Goal: Task Accomplishment & Management: Complete application form

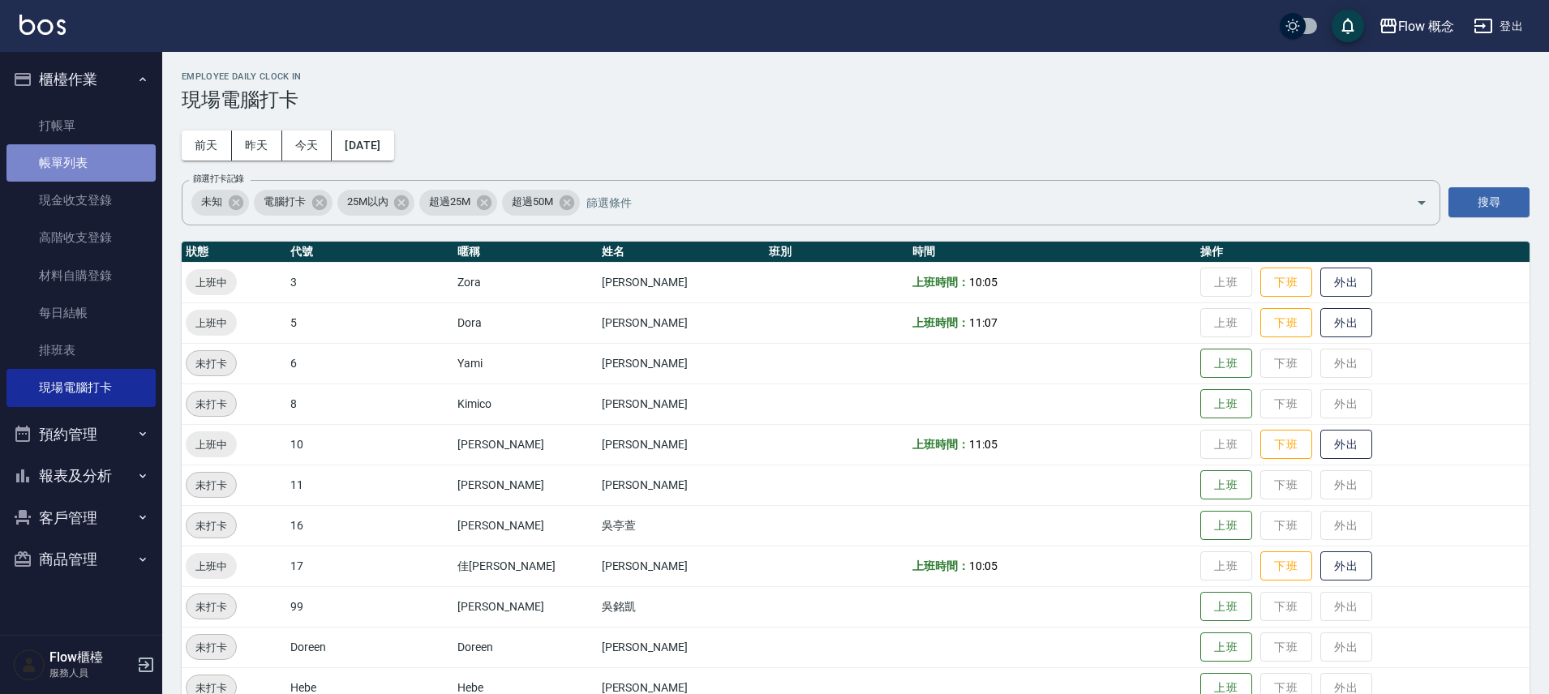
click at [92, 170] on link "帳單列表" at bounding box center [80, 162] width 149 height 37
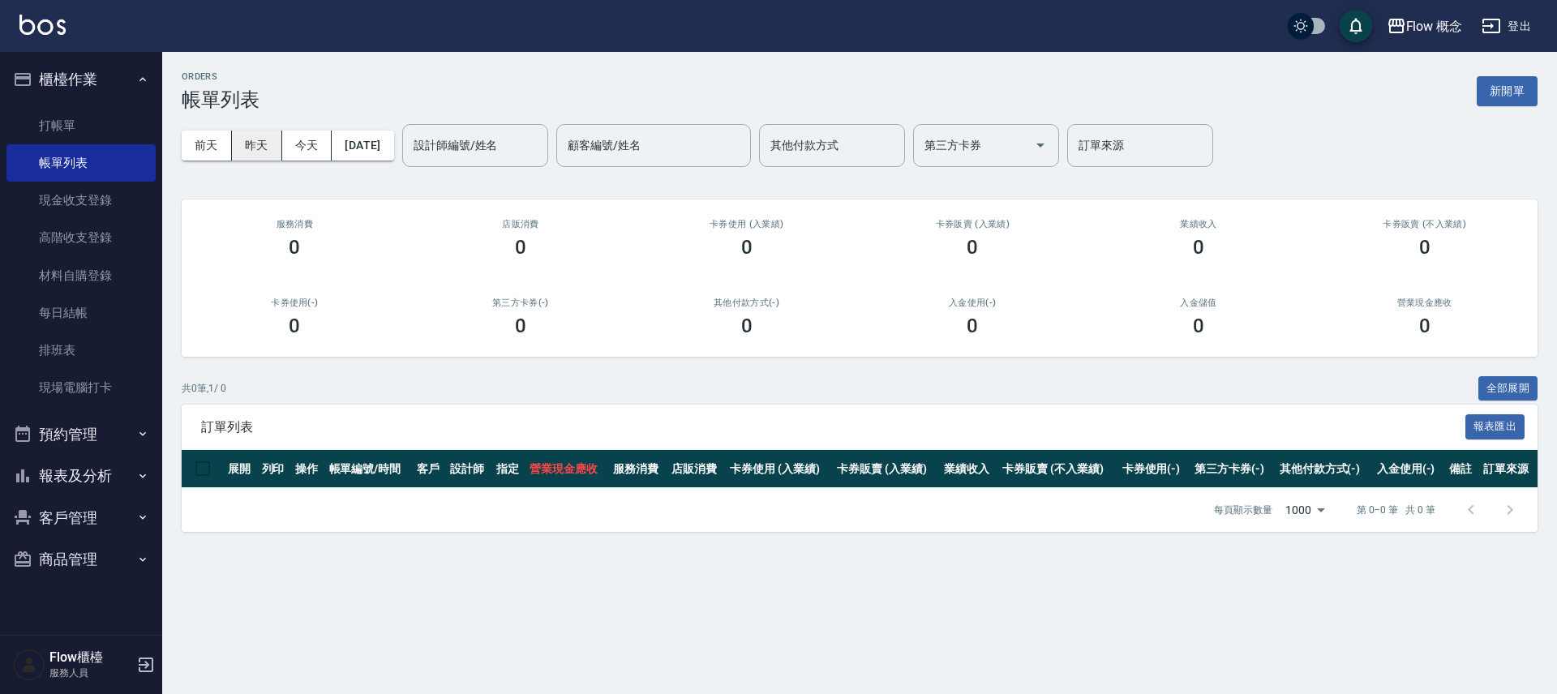
click at [281, 138] on button "昨天" at bounding box center [257, 146] width 50 height 30
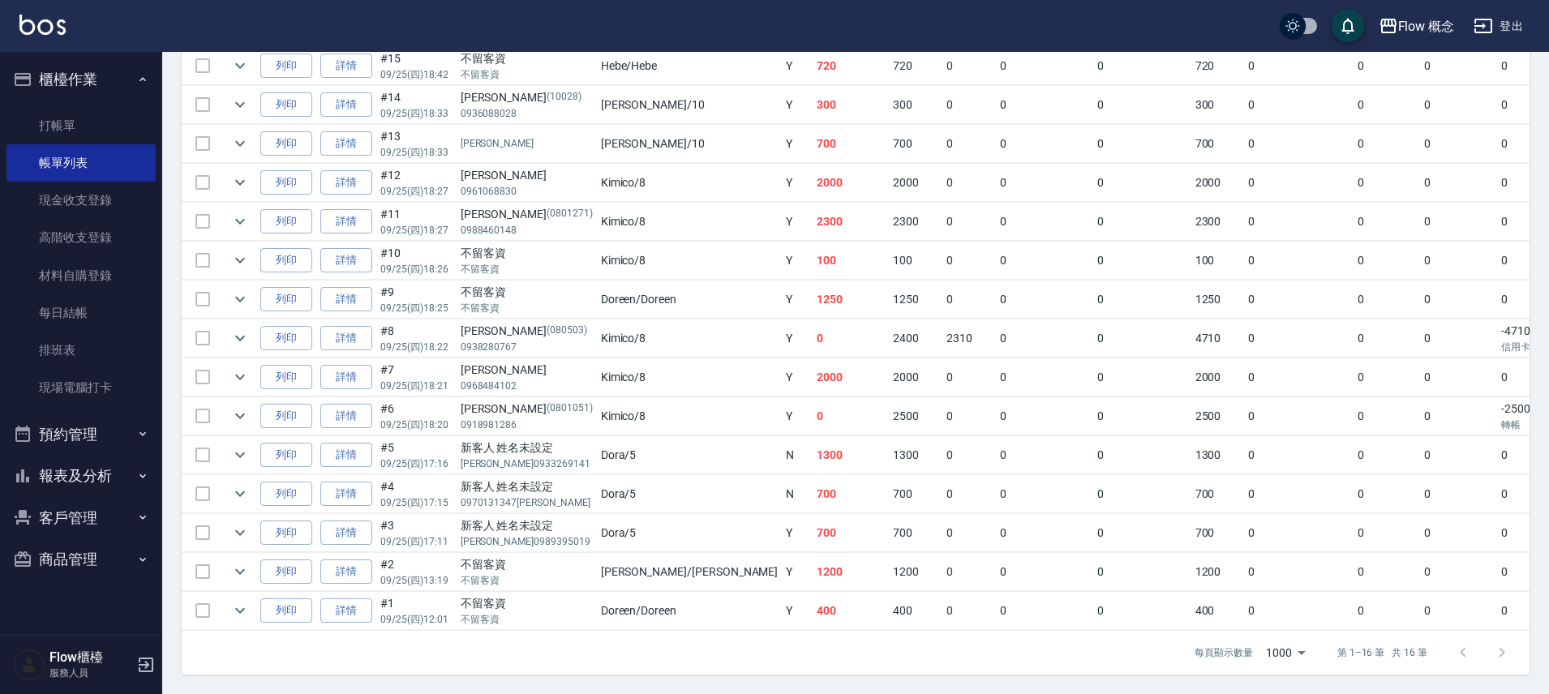
scroll to position [492, 0]
click at [74, 473] on button "報表及分析" at bounding box center [80, 476] width 149 height 42
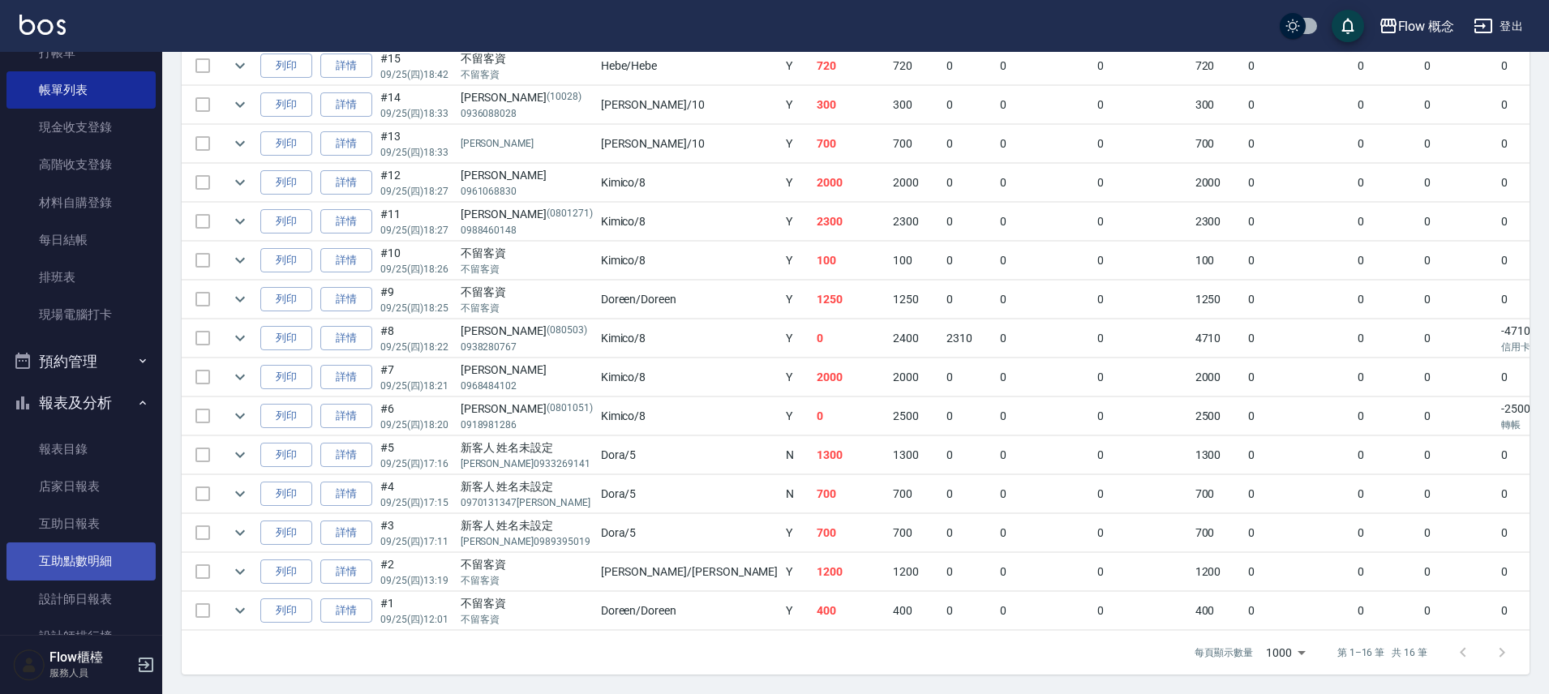
scroll to position [152, 0]
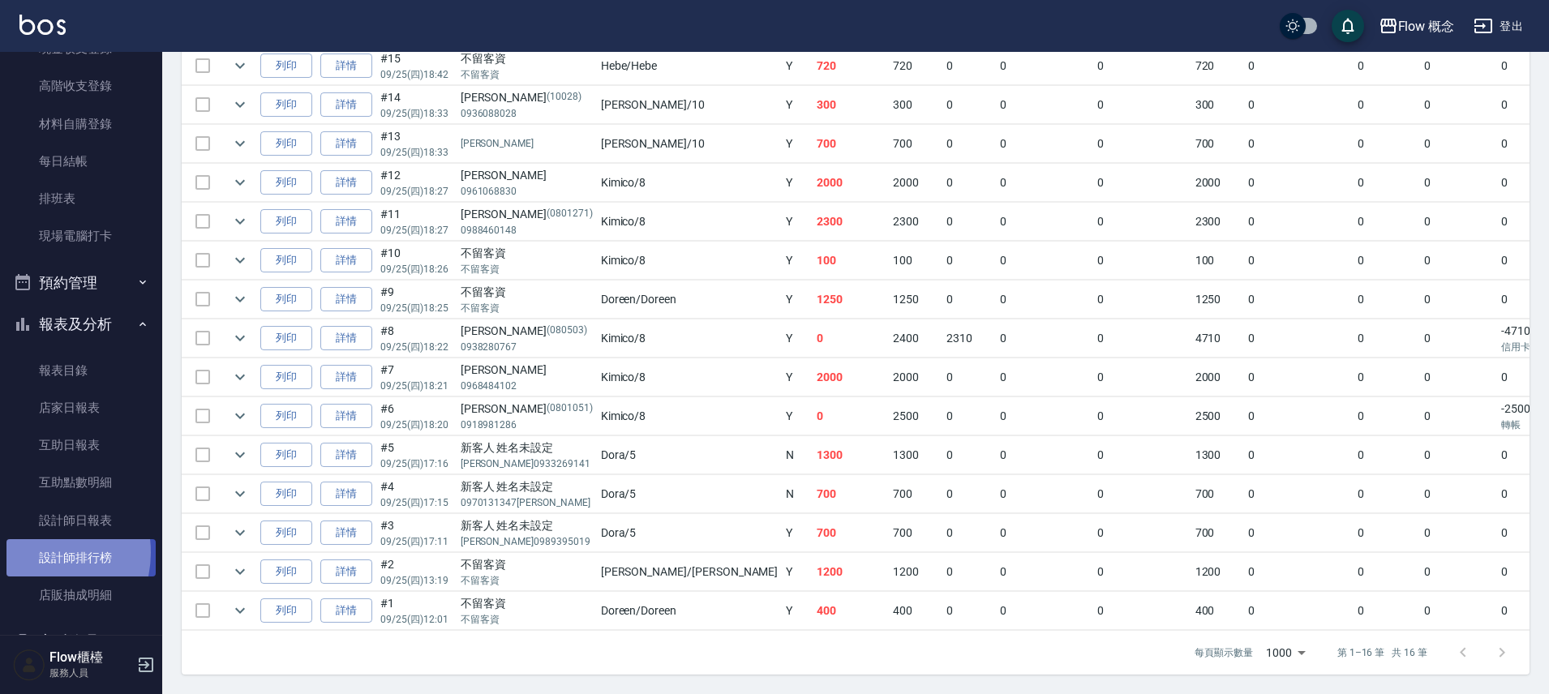
click at [41, 553] on link "設計師排行榜" at bounding box center [80, 557] width 149 height 37
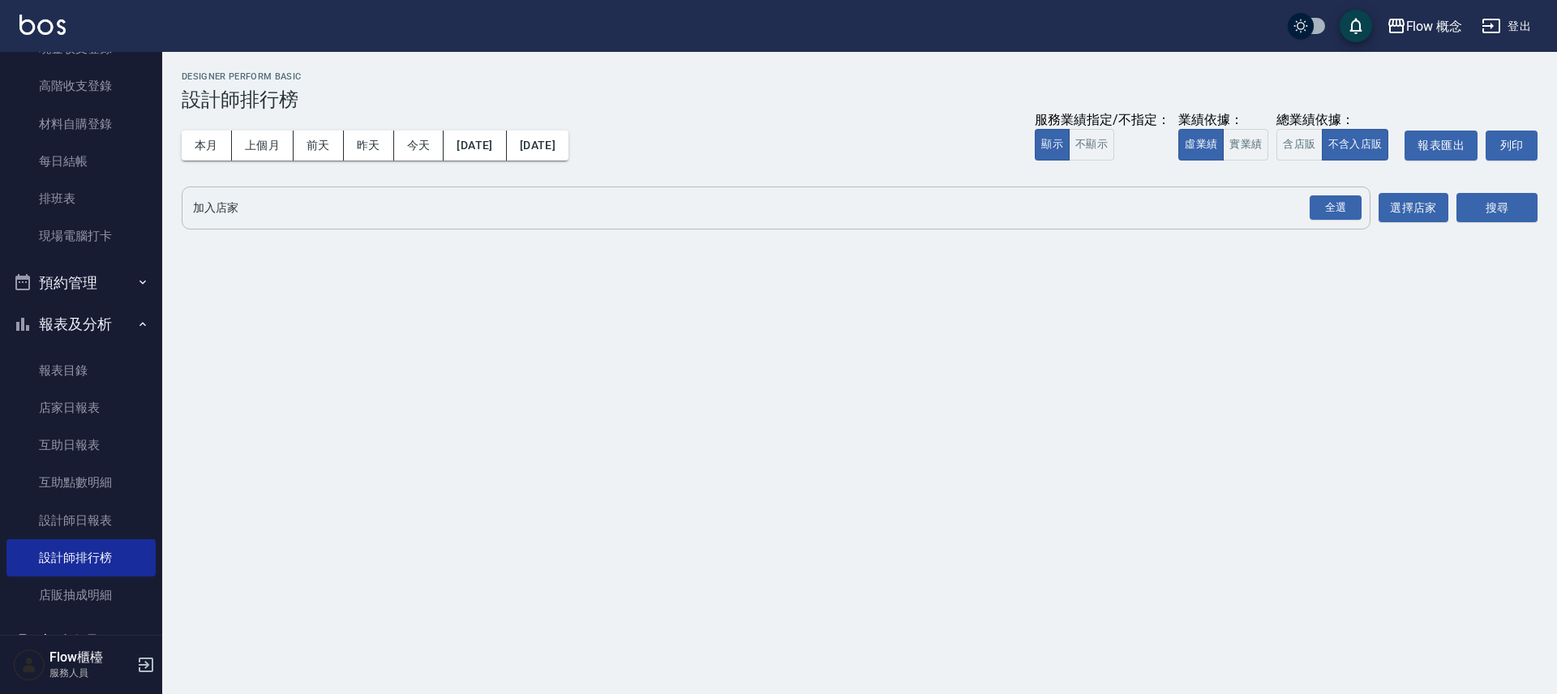
click at [1345, 202] on div "全選" at bounding box center [1336, 207] width 52 height 25
click at [1499, 227] on div "搜尋" at bounding box center [1496, 209] width 81 height 45
click at [1499, 211] on button "搜尋" at bounding box center [1496, 209] width 81 height 30
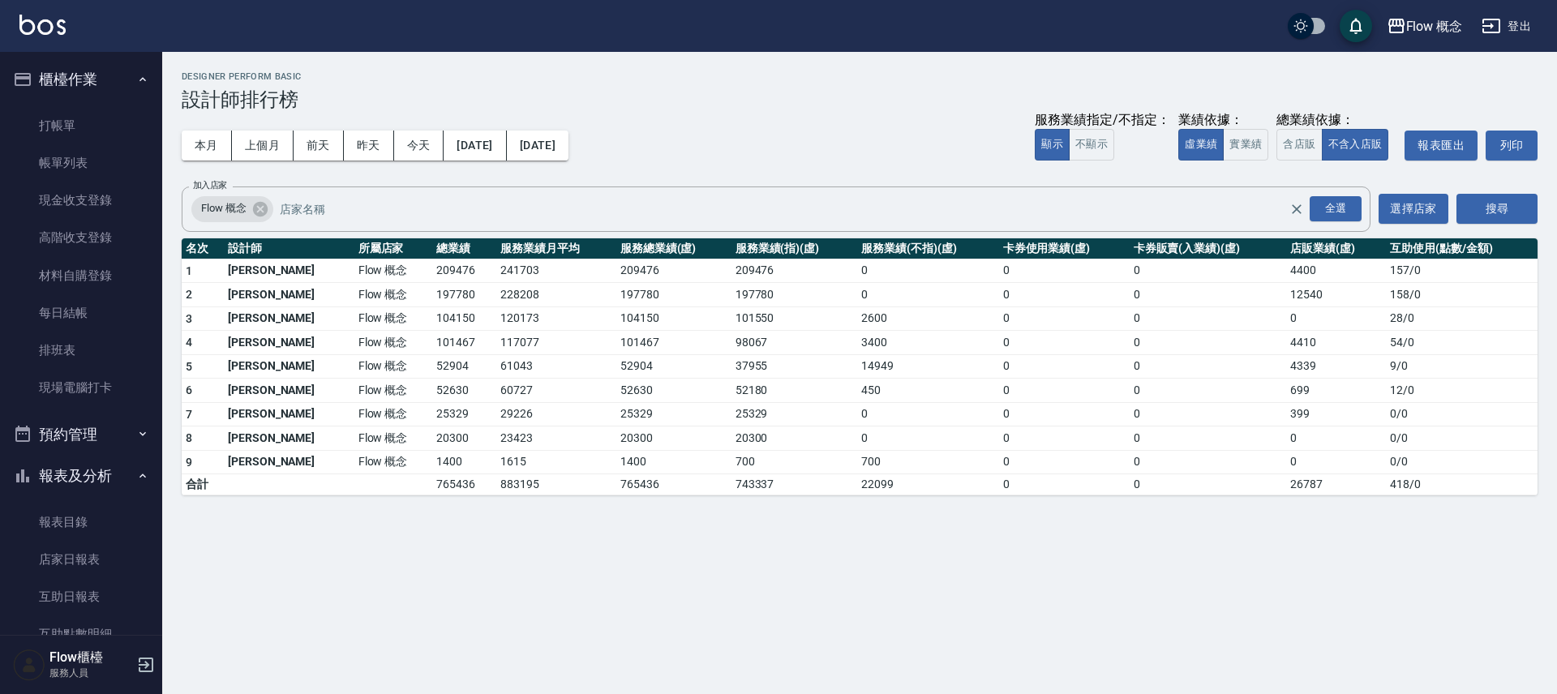
click at [432, 340] on td "101467" at bounding box center [464, 343] width 64 height 24
click at [432, 338] on td "101467" at bounding box center [464, 343] width 64 height 24
click at [432, 316] on td "104150" at bounding box center [464, 319] width 64 height 24
click at [432, 293] on td "197780" at bounding box center [464, 295] width 64 height 24
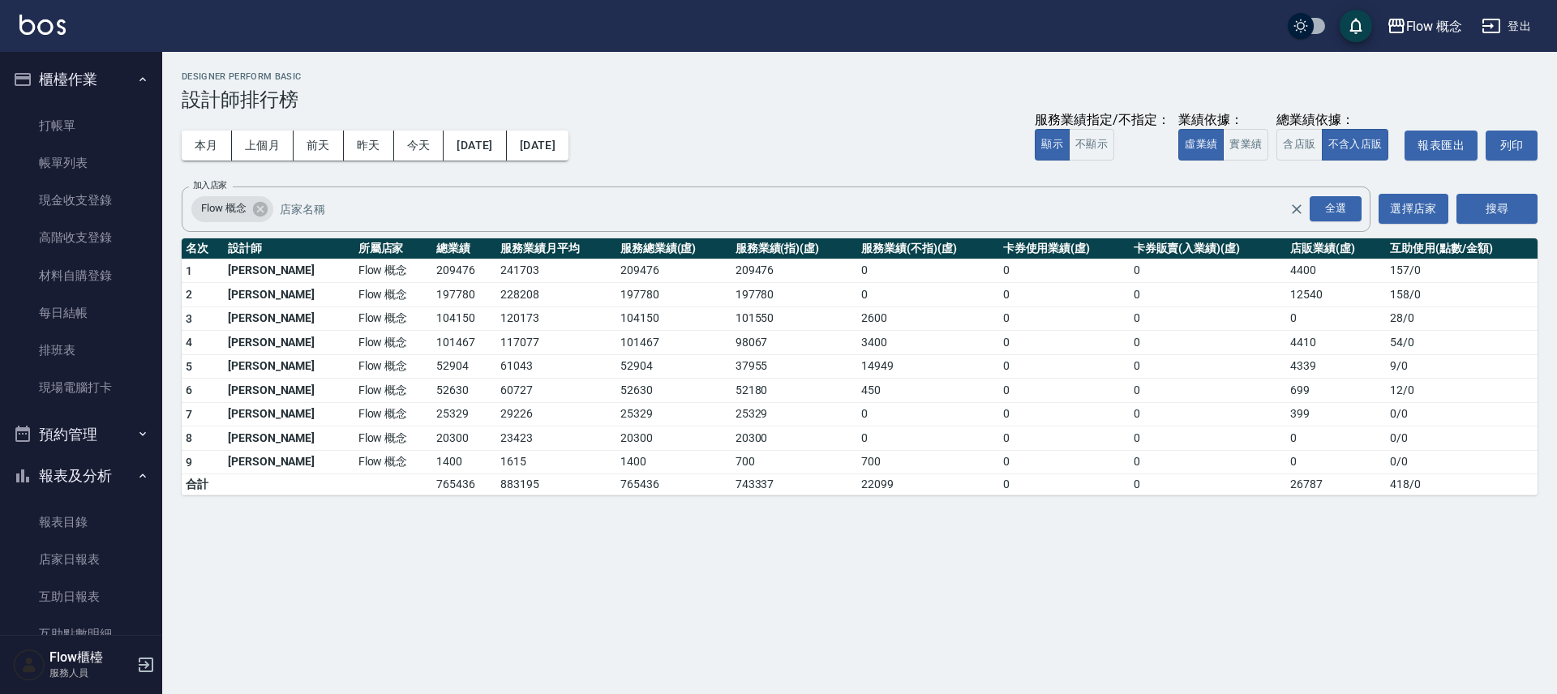
click at [432, 274] on td "209476" at bounding box center [464, 271] width 64 height 24
click at [1302, 331] on td "4410" at bounding box center [1336, 343] width 100 height 24
click at [1310, 340] on td "4410" at bounding box center [1336, 343] width 100 height 24
drag, startPoint x: 1401, startPoint y: 342, endPoint x: 1400, endPoint y: 368, distance: 26.0
click at [1400, 368] on tbody "1 張思綺 Flow 概念 209476 241703 209476 209476 0 0 0 4400 157 / 0 2 張嘉芠 Flow 概念 1977…" at bounding box center [860, 377] width 1356 height 237
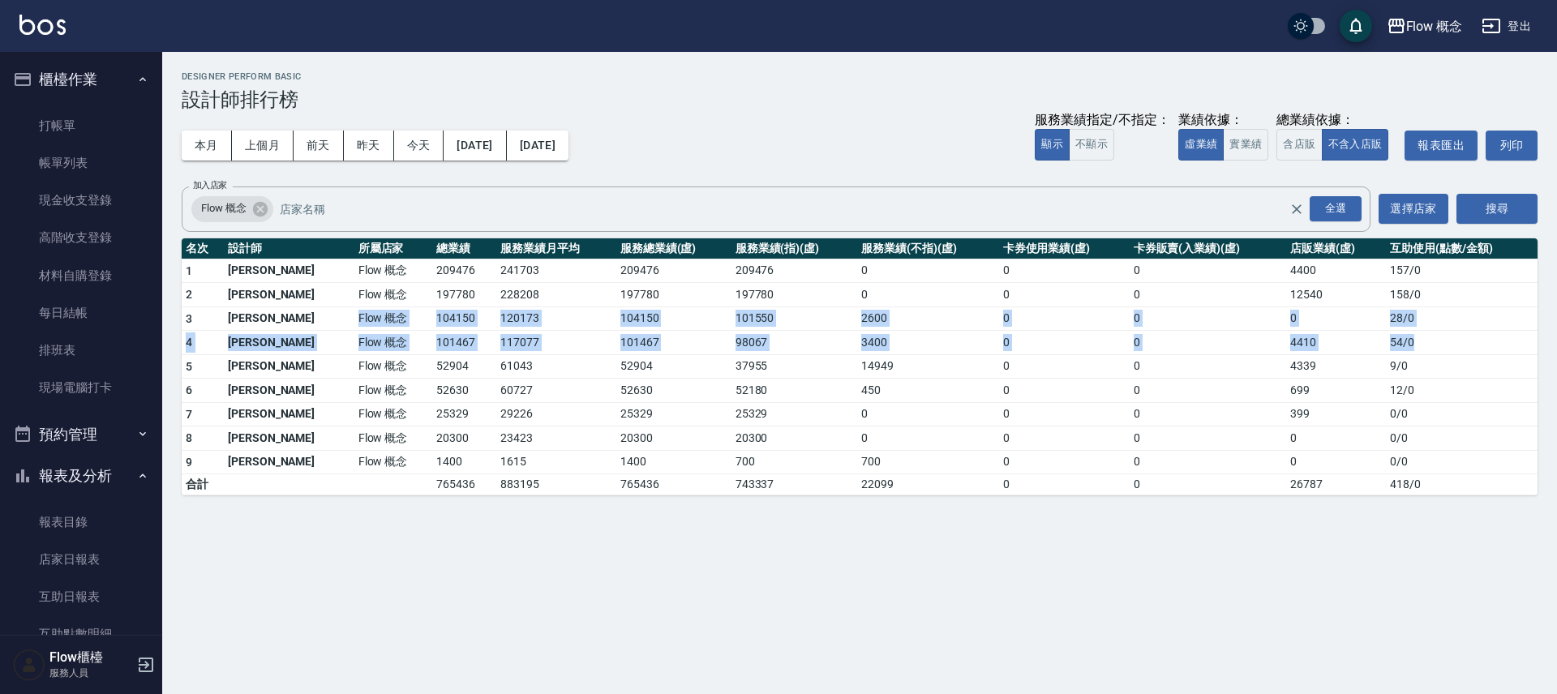
drag, startPoint x: 290, startPoint y: 315, endPoint x: 1449, endPoint y: 341, distance: 1160.0
click at [1449, 341] on tbody "1 張思綺 Flow 概念 209476 241703 209476 209476 0 0 0 4400 157 / 0 2 張嘉芠 Flow 概念 1977…" at bounding box center [860, 377] width 1356 height 237
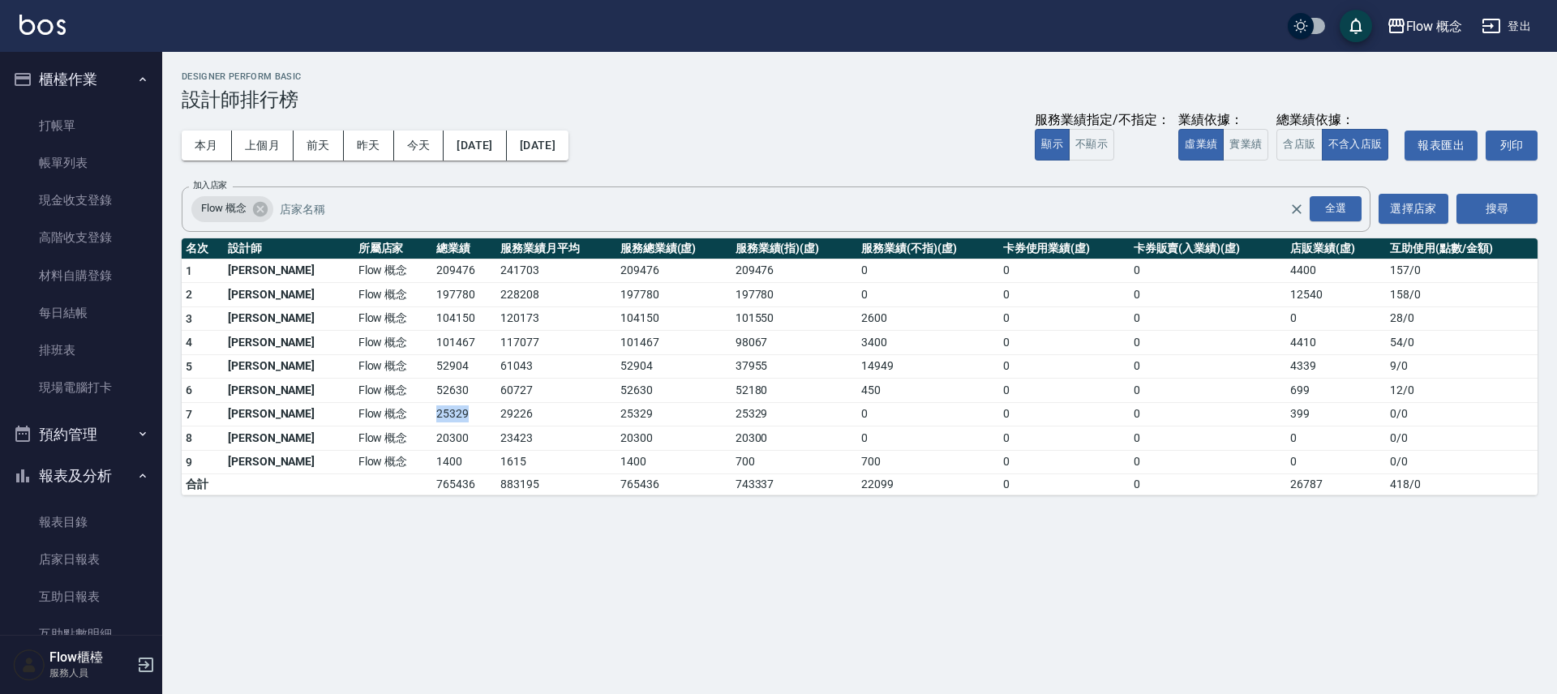
drag, startPoint x: 371, startPoint y: 415, endPoint x: 426, endPoint y: 423, distance: 55.6
click at [432, 423] on td "25329" at bounding box center [464, 414] width 64 height 24
drag, startPoint x: 364, startPoint y: 390, endPoint x: 405, endPoint y: 372, distance: 44.3
click at [405, 372] on tbody "1 張思綺 Flow 概念 209476 241703 209476 209476 0 0 0 4400 157 / 0 2 張嘉芠 Flow 概念 1977…" at bounding box center [860, 377] width 1356 height 237
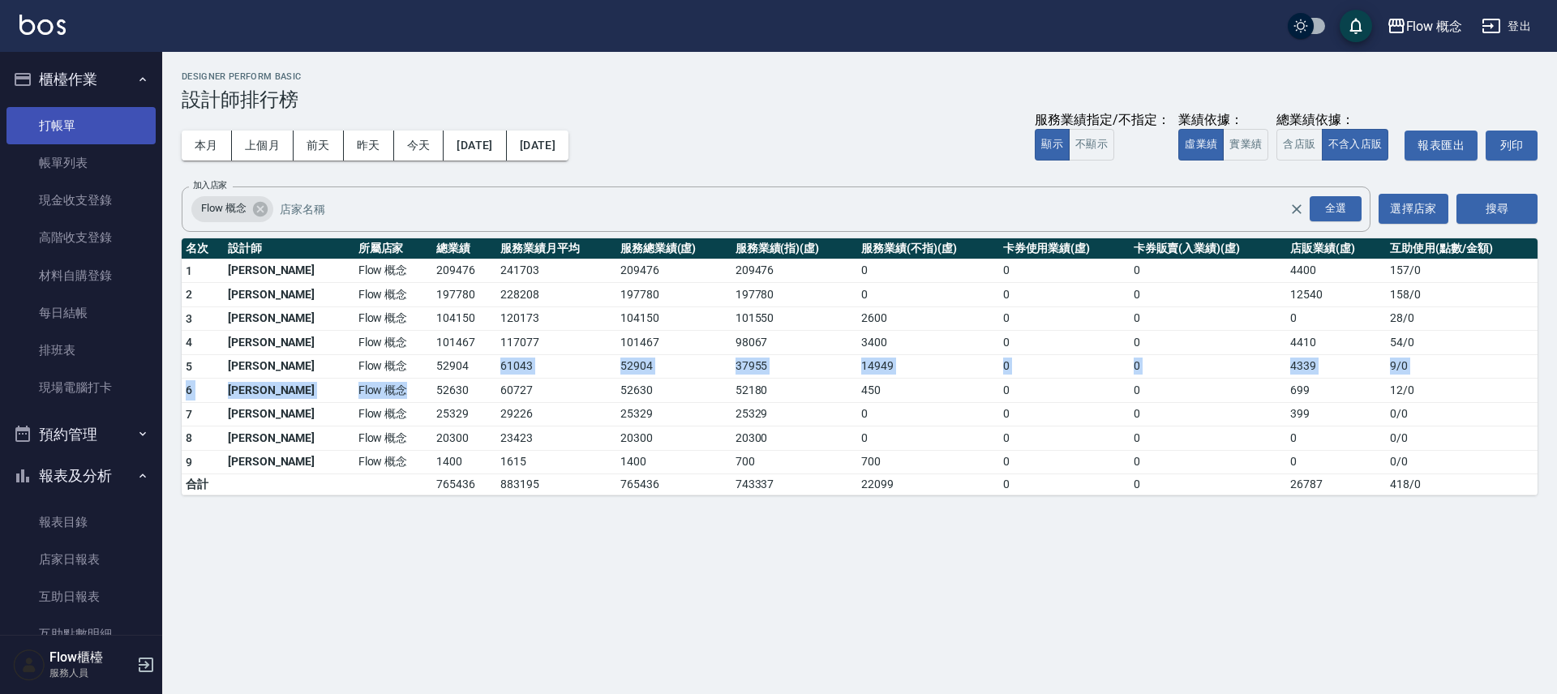
click at [53, 114] on link "打帳單" at bounding box center [80, 125] width 149 height 37
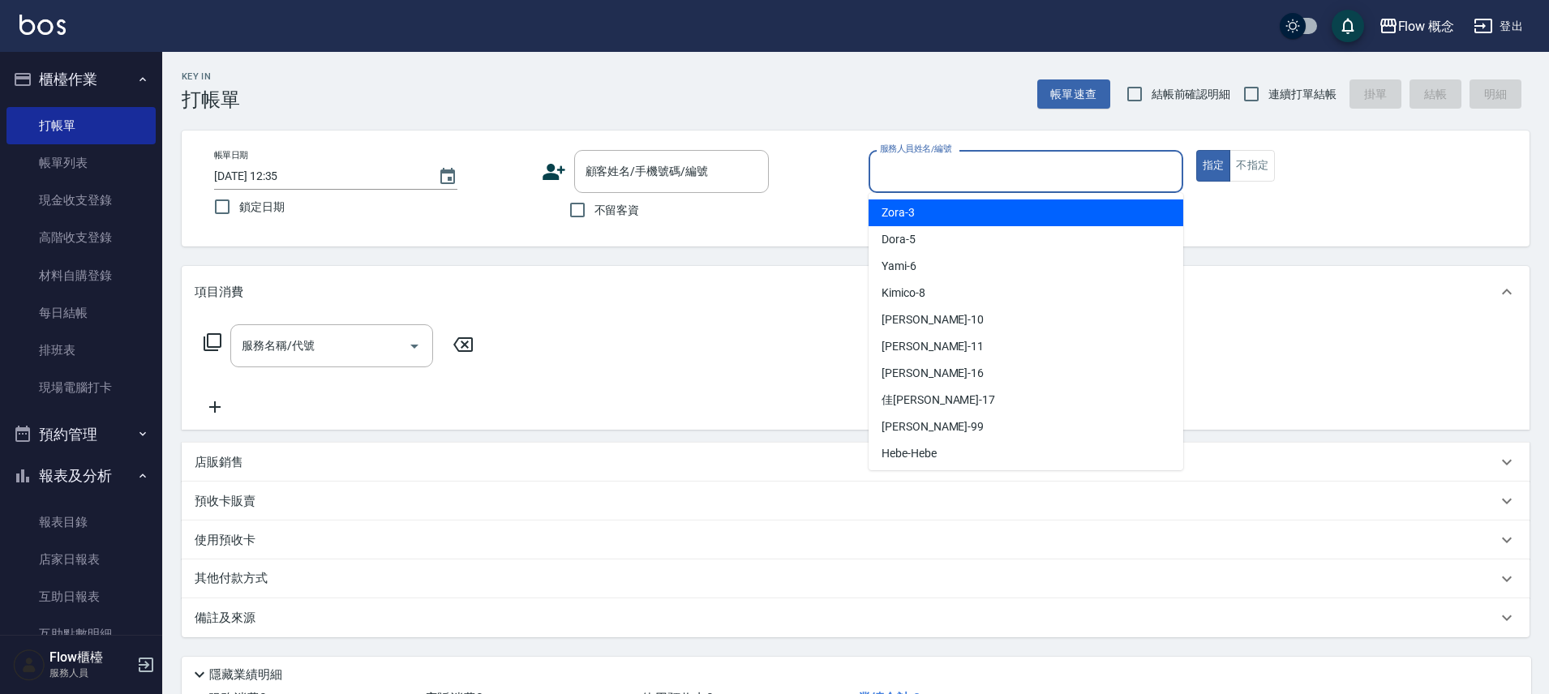
click at [898, 173] on input "服務人員姓名/編號" at bounding box center [1026, 171] width 300 height 28
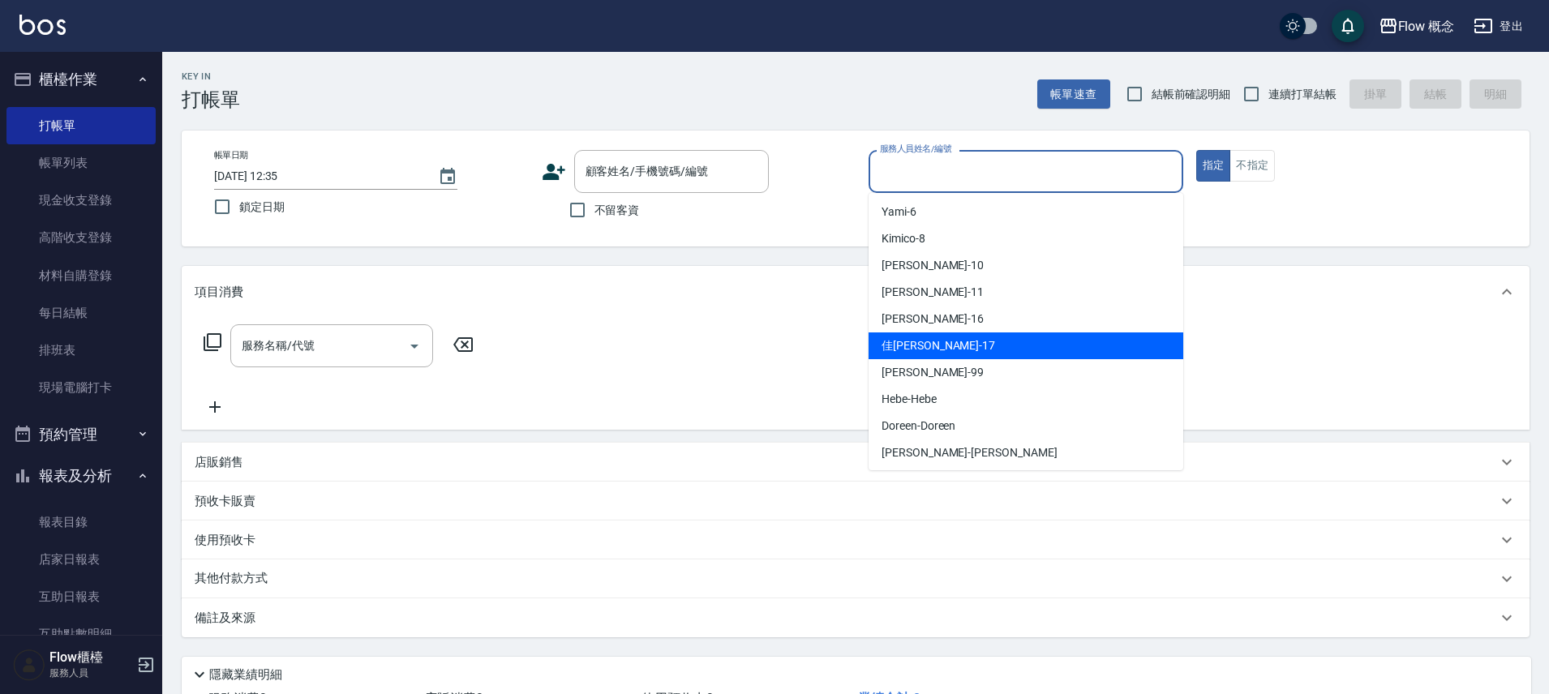
scroll to position [57, 0]
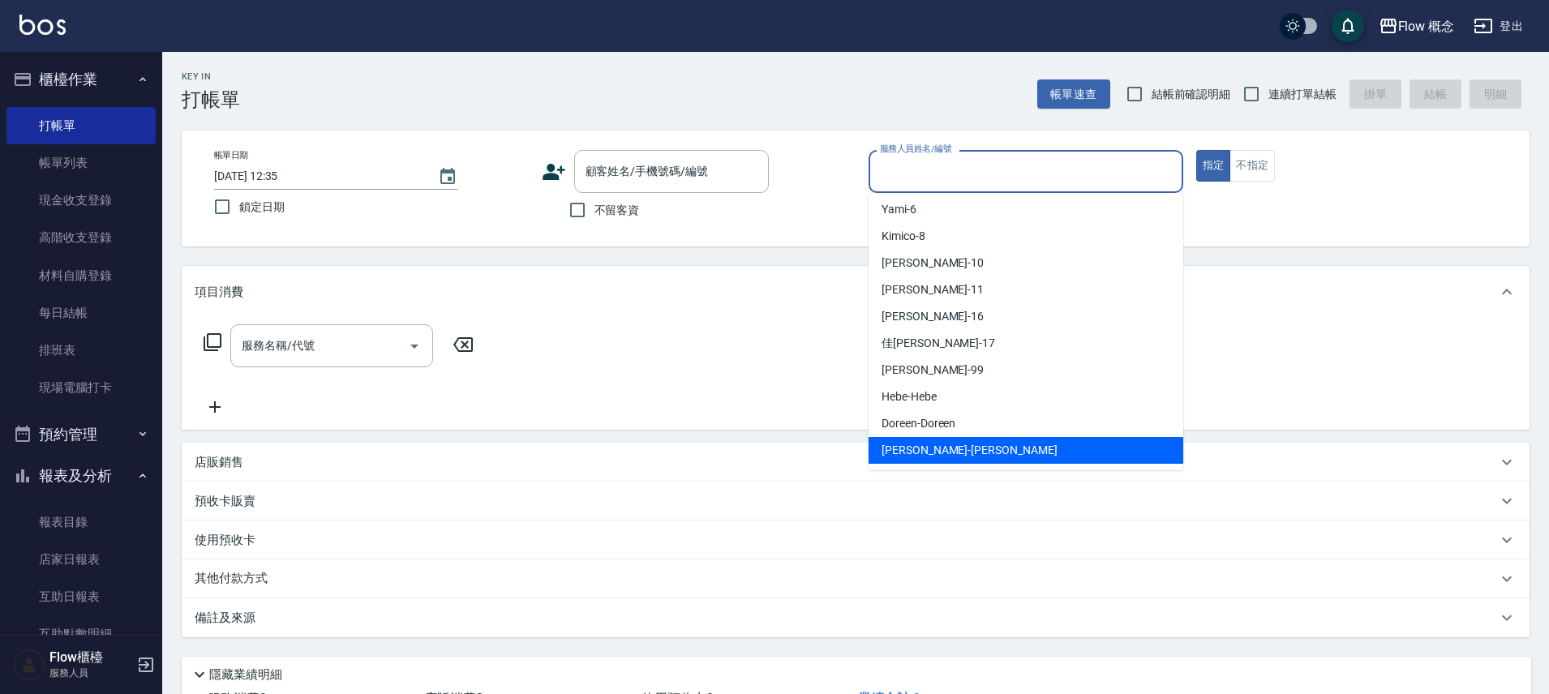
click at [921, 448] on span "[PERSON_NAME] -[PERSON_NAME]" at bounding box center [970, 450] width 176 height 17
type input "[PERSON_NAME]"
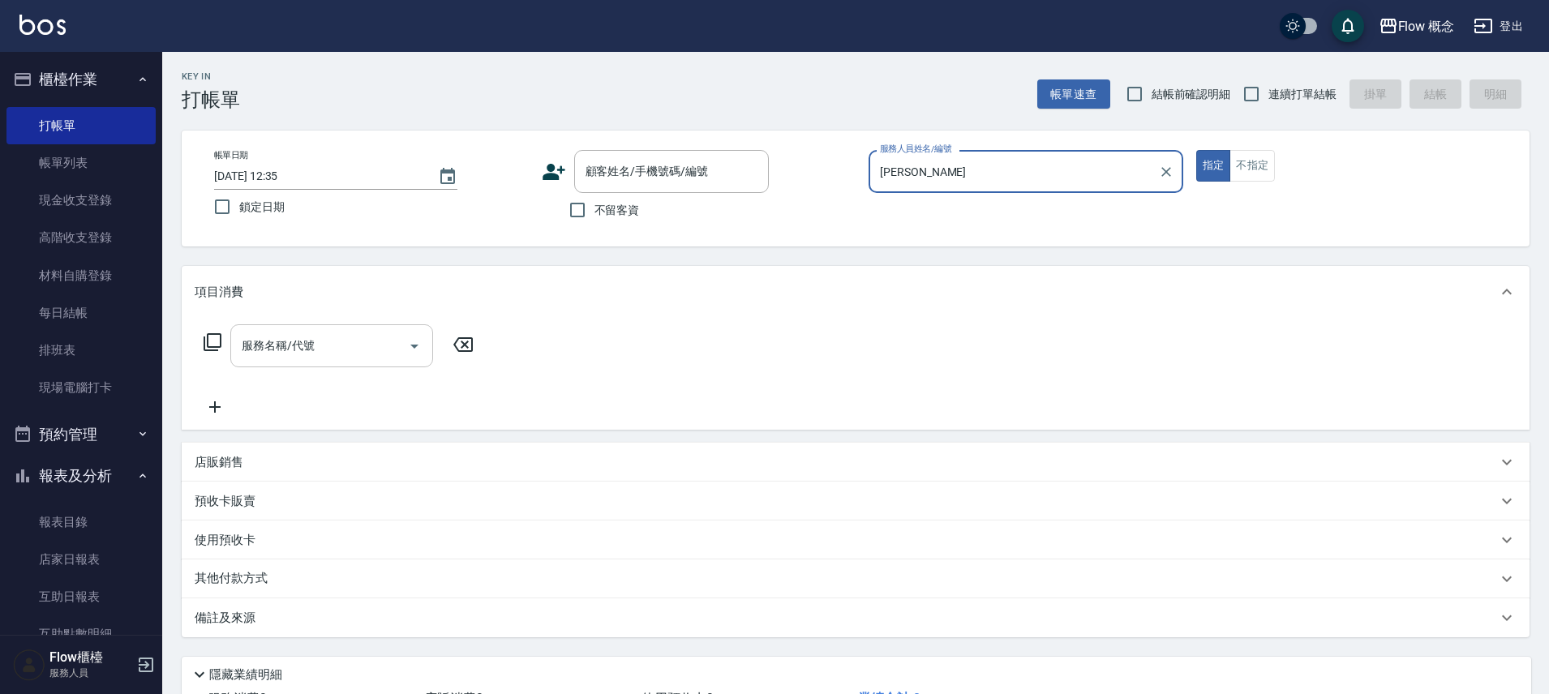
click at [337, 357] on input "服務名稱/代號" at bounding box center [320, 346] width 164 height 28
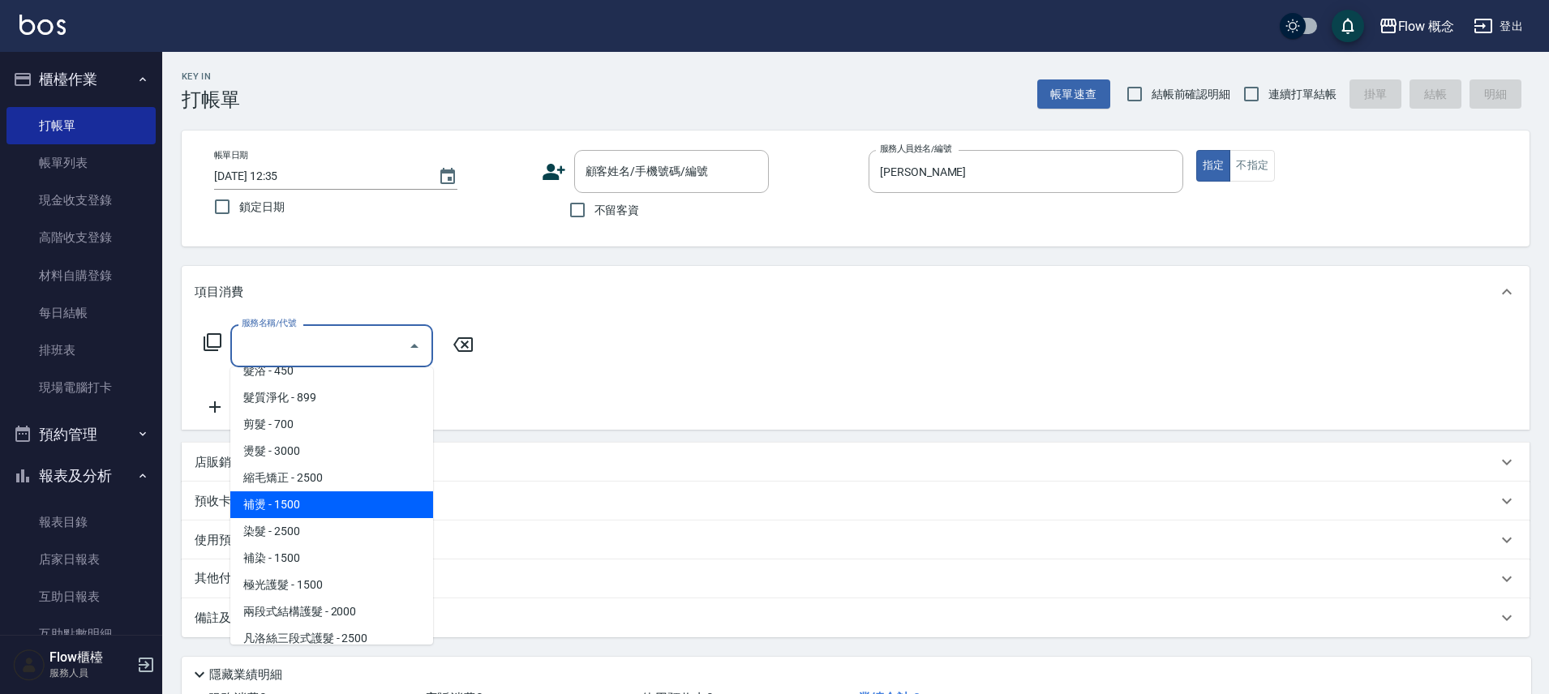
scroll to position [35, 0]
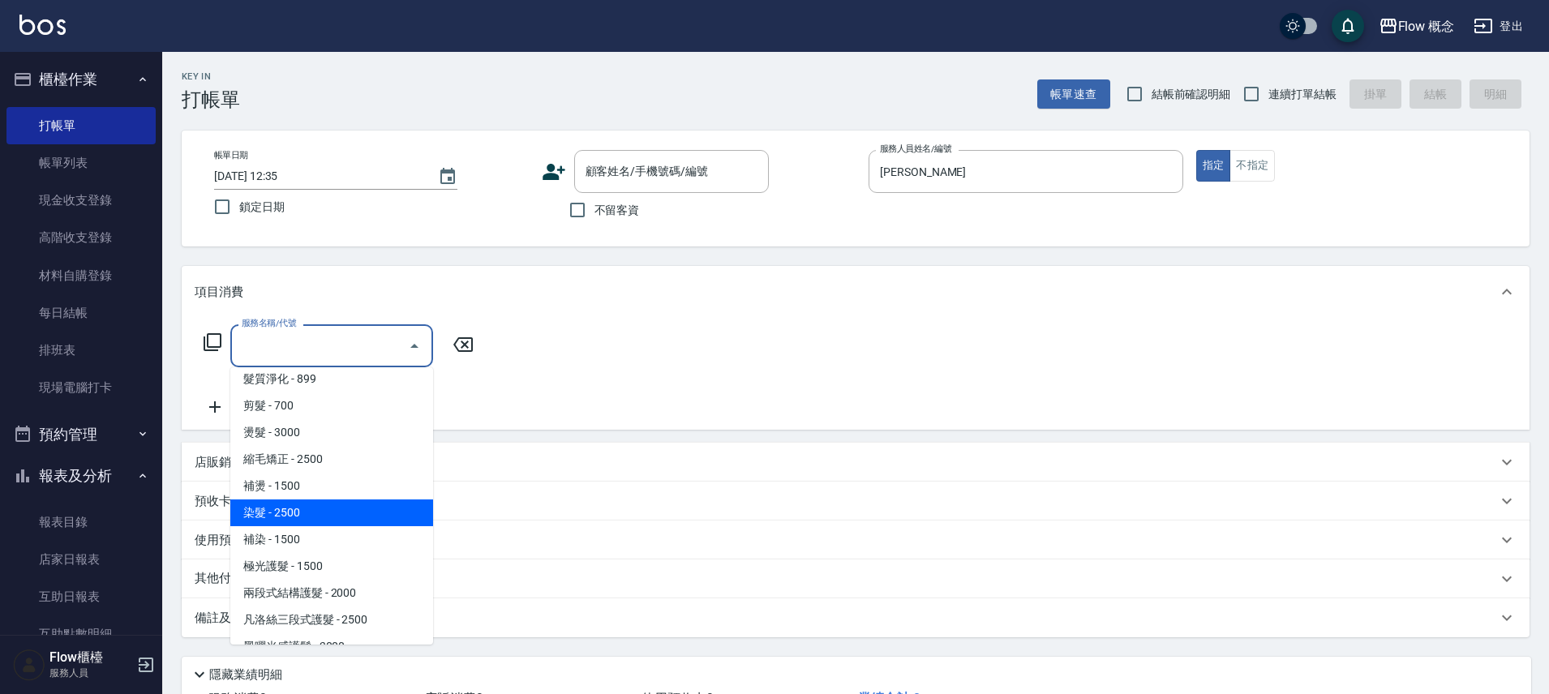
click at [340, 506] on span "染髮 - 2500" at bounding box center [331, 513] width 203 height 27
type input "染髮(401)"
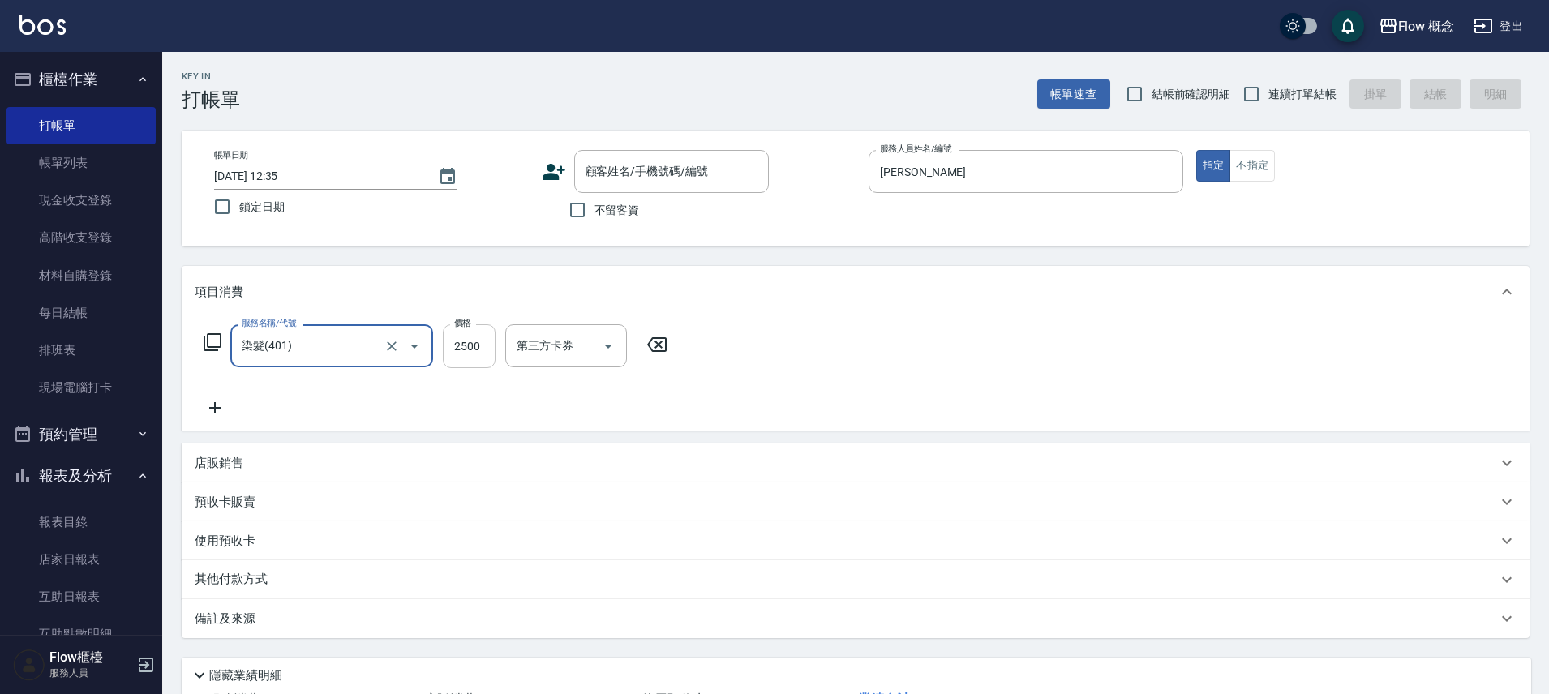
click at [457, 359] on input "2500" at bounding box center [469, 346] width 53 height 44
type input "1390"
click at [208, 412] on icon at bounding box center [215, 407] width 41 height 19
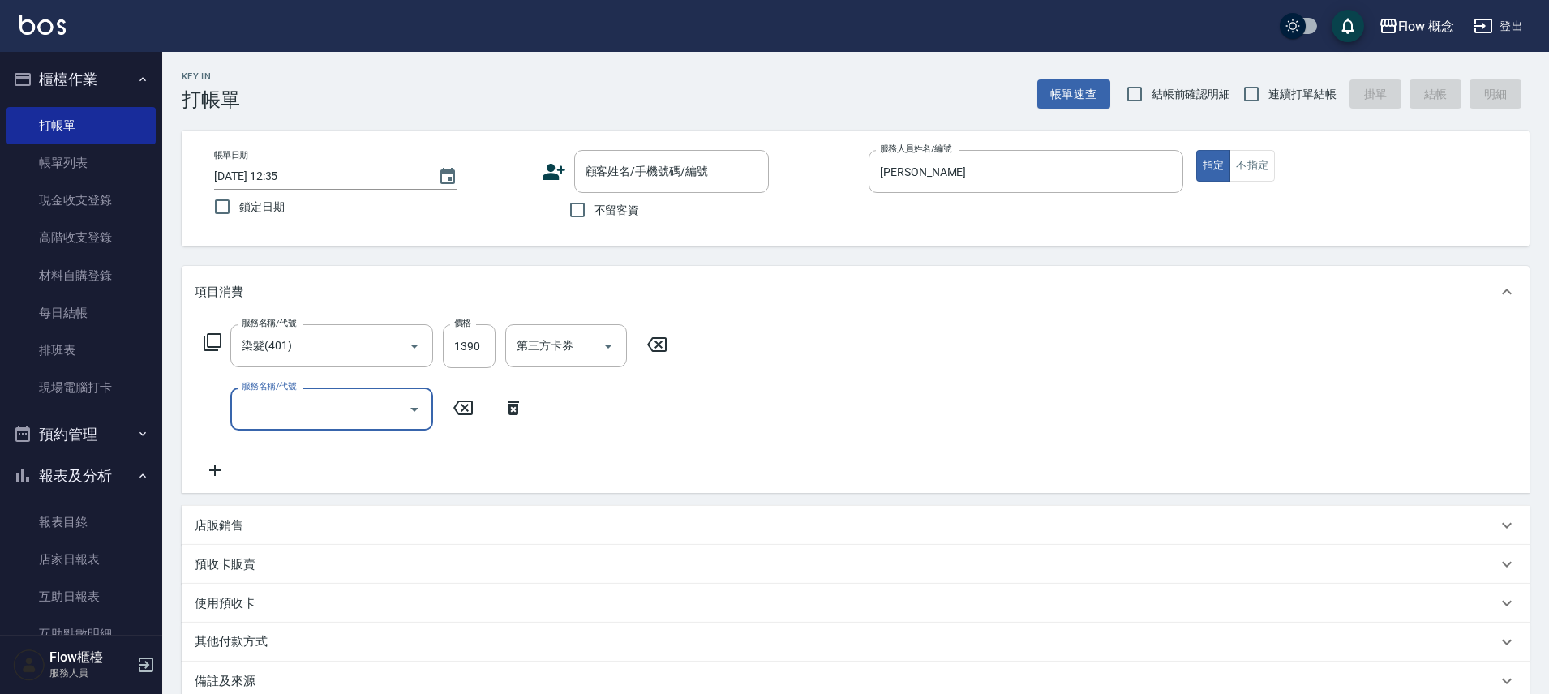
click at [338, 422] on input "服務名稱/代號" at bounding box center [320, 409] width 164 height 28
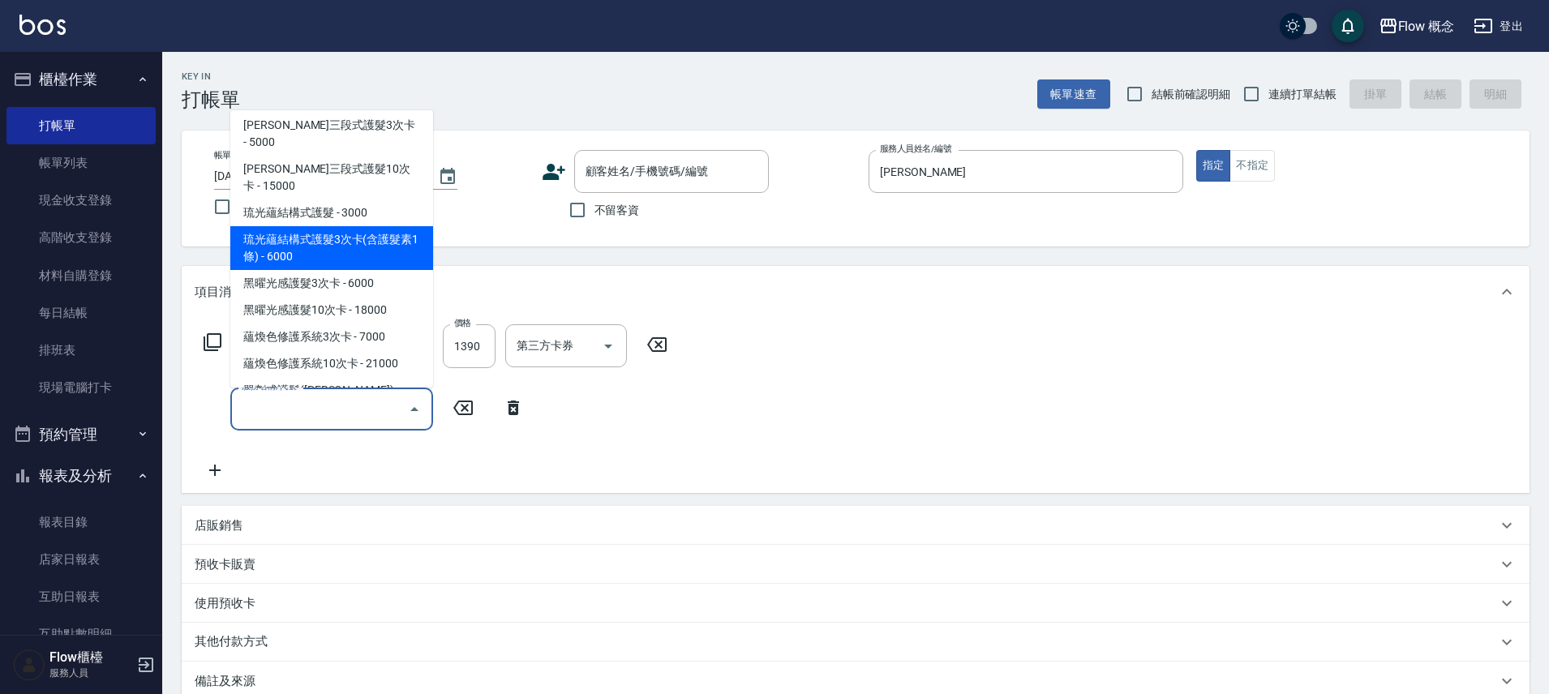
scroll to position [616, 0]
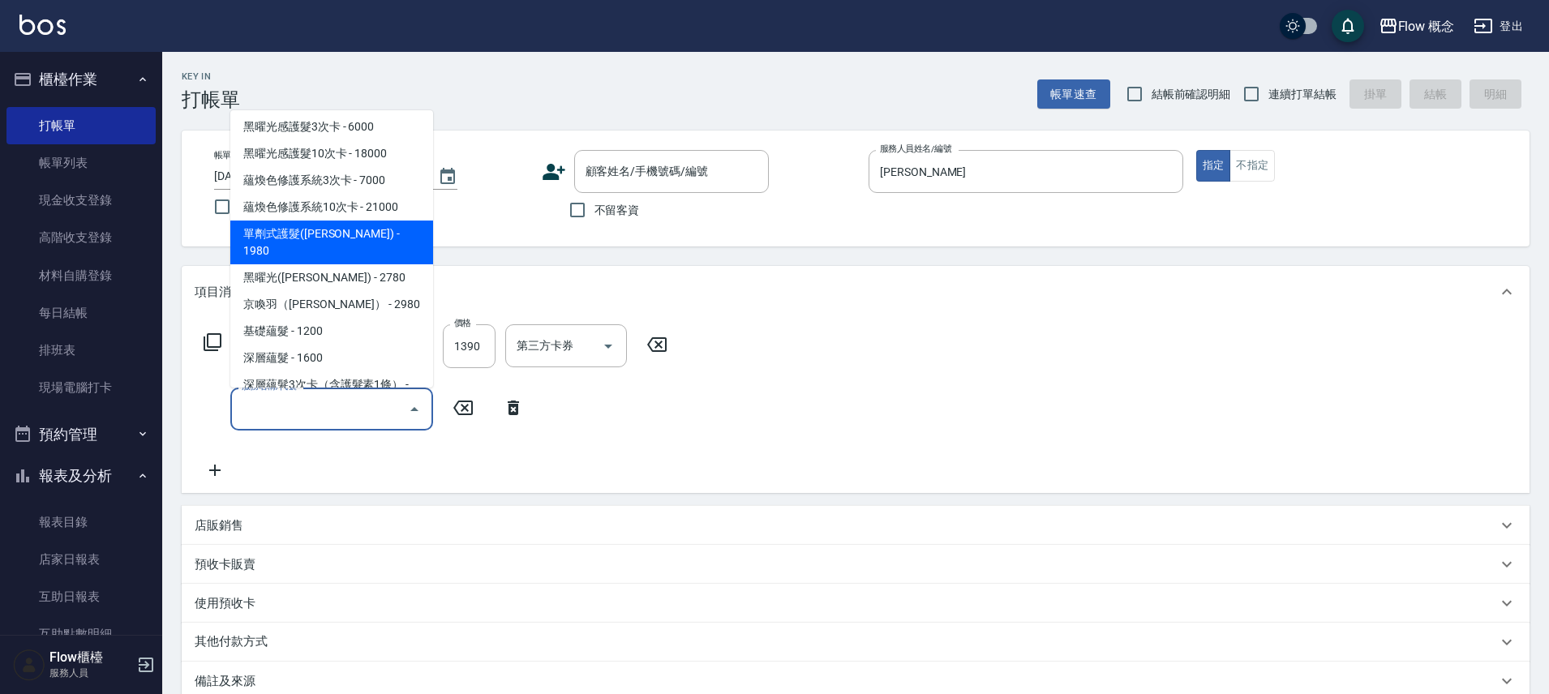
click at [345, 221] on span "單劑式護髮([PERSON_NAME]) - 1980" at bounding box center [331, 243] width 203 height 44
type input "單劑式護髮([PERSON_NAME])(519)"
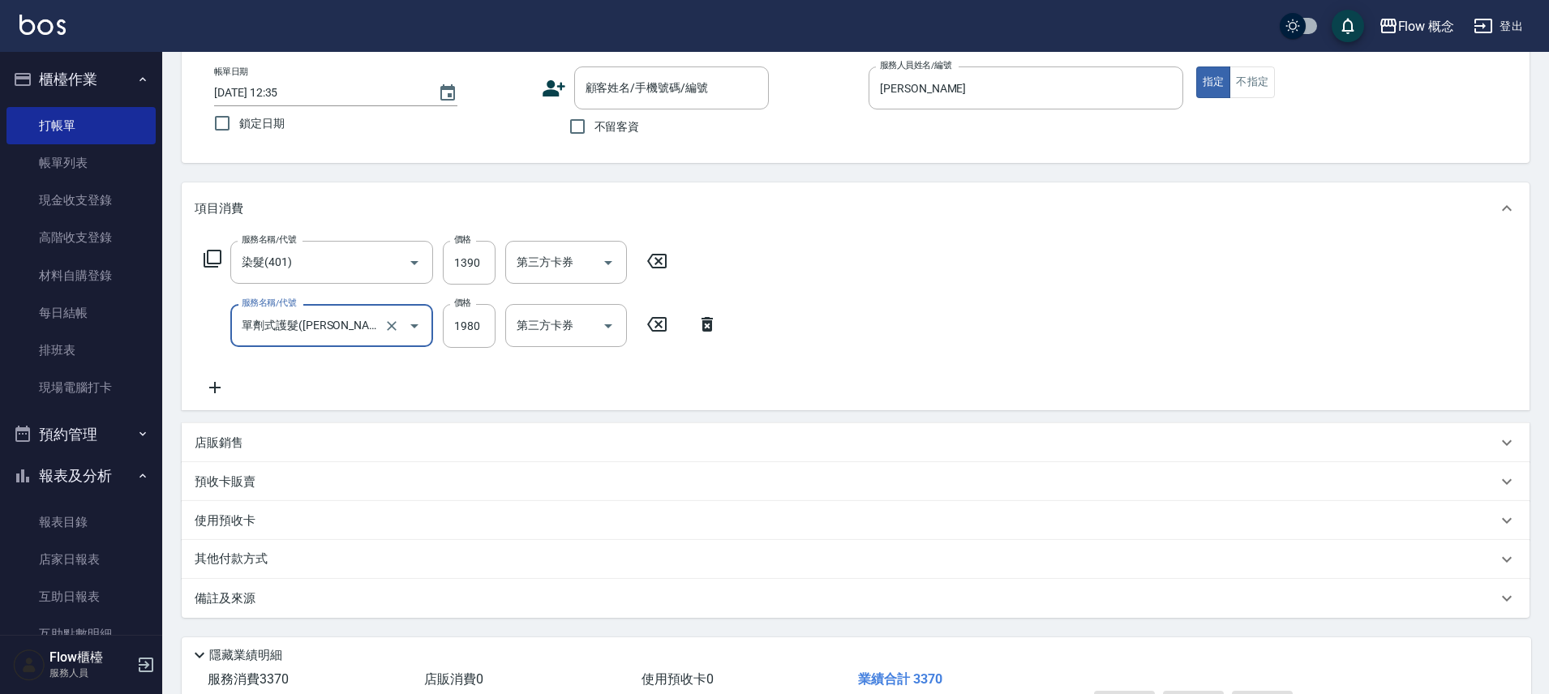
scroll to position [156, 0]
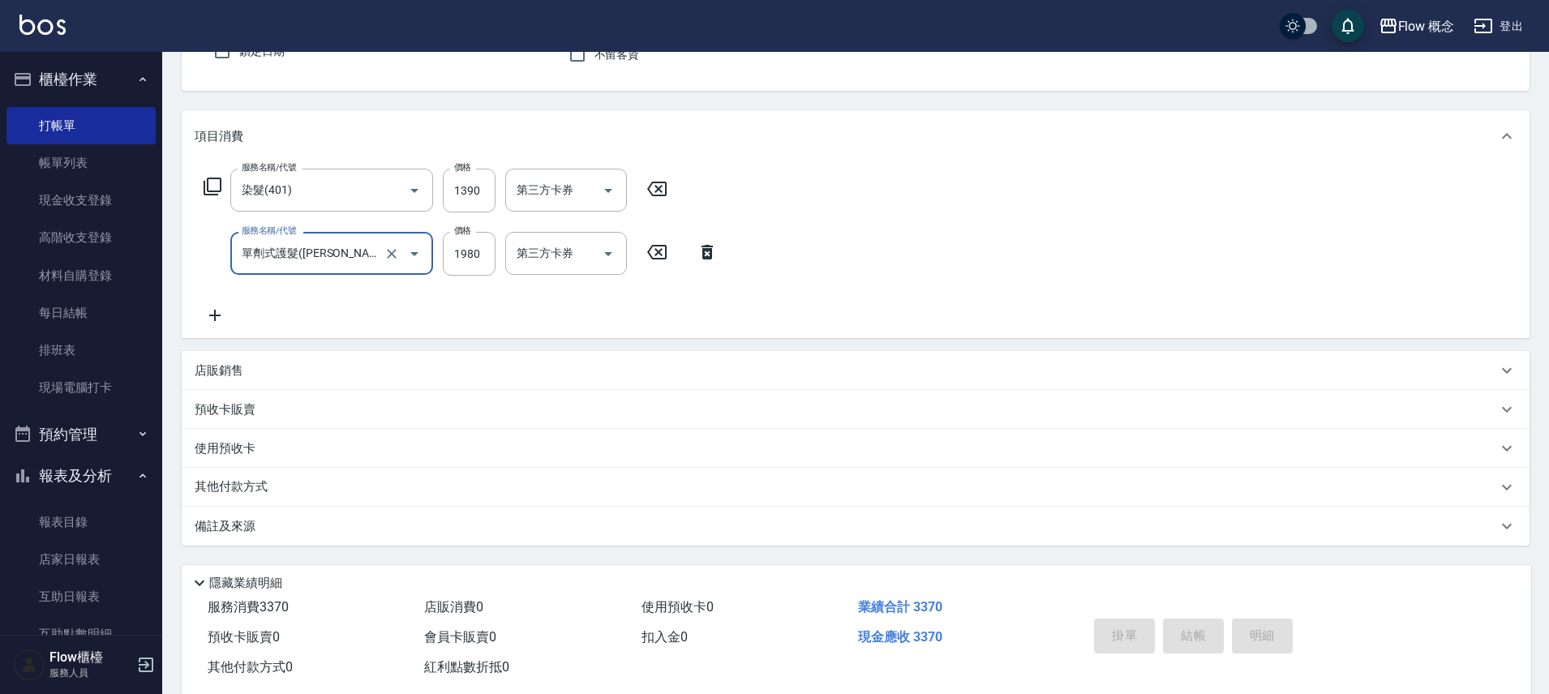
click at [360, 517] on div "備註及來源" at bounding box center [856, 526] width 1348 height 39
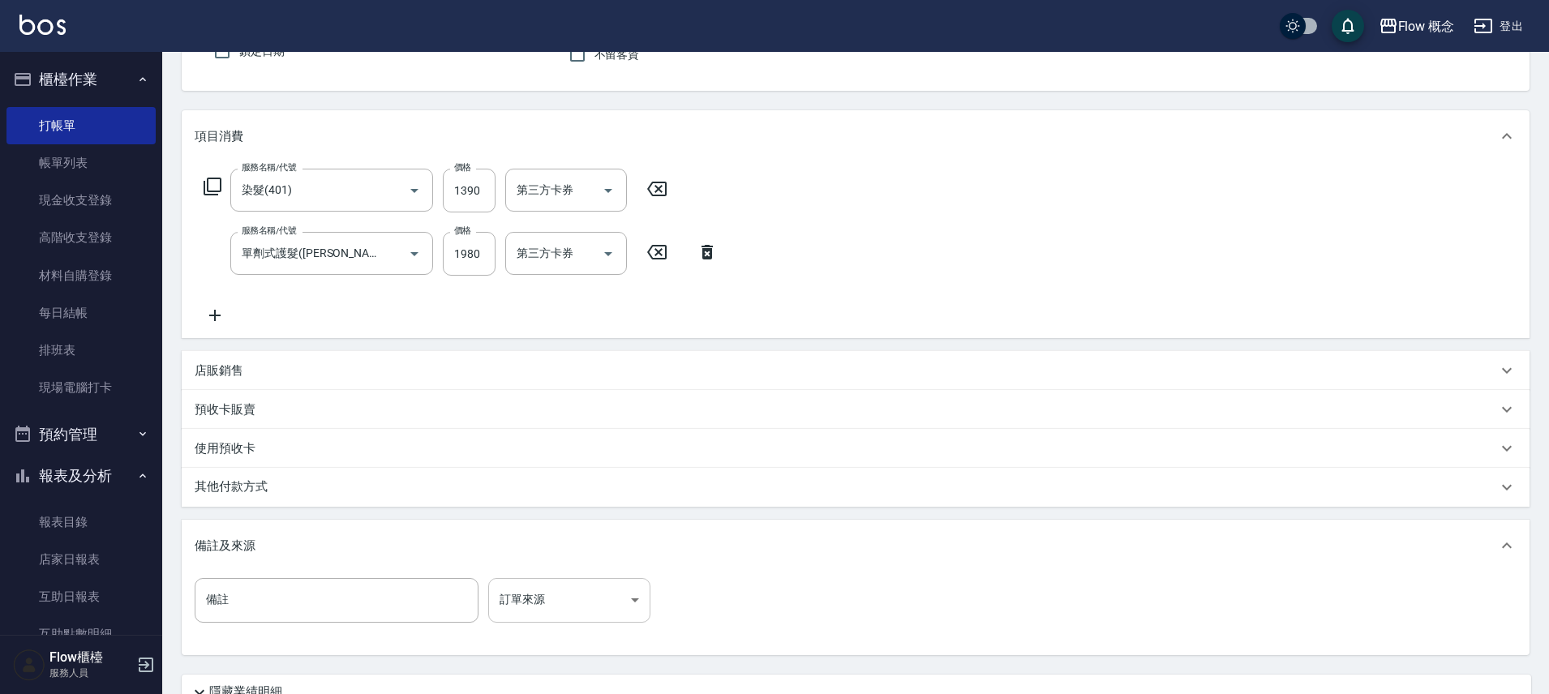
click at [506, 593] on body "Flow 概念 登出 櫃檯作業 打帳單 帳單列表 現金收支登錄 高階收支登錄 材料自購登錄 每日結帳 排班表 現場電腦打卡 預約管理 預約管理 單日預約紀錄 …" at bounding box center [774, 337] width 1549 height 987
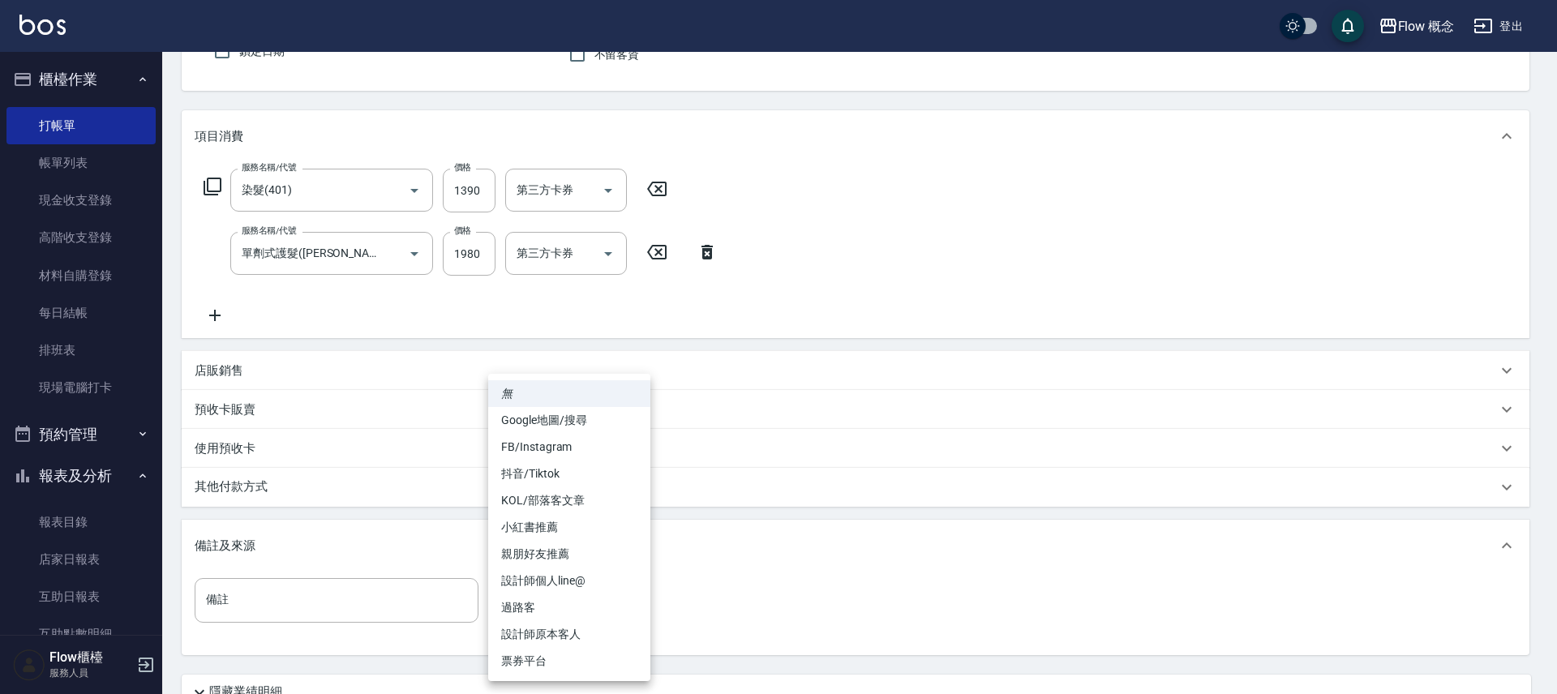
click at [526, 447] on li "FB/Instagram" at bounding box center [569, 447] width 162 height 27
type input "FB/Instagram"
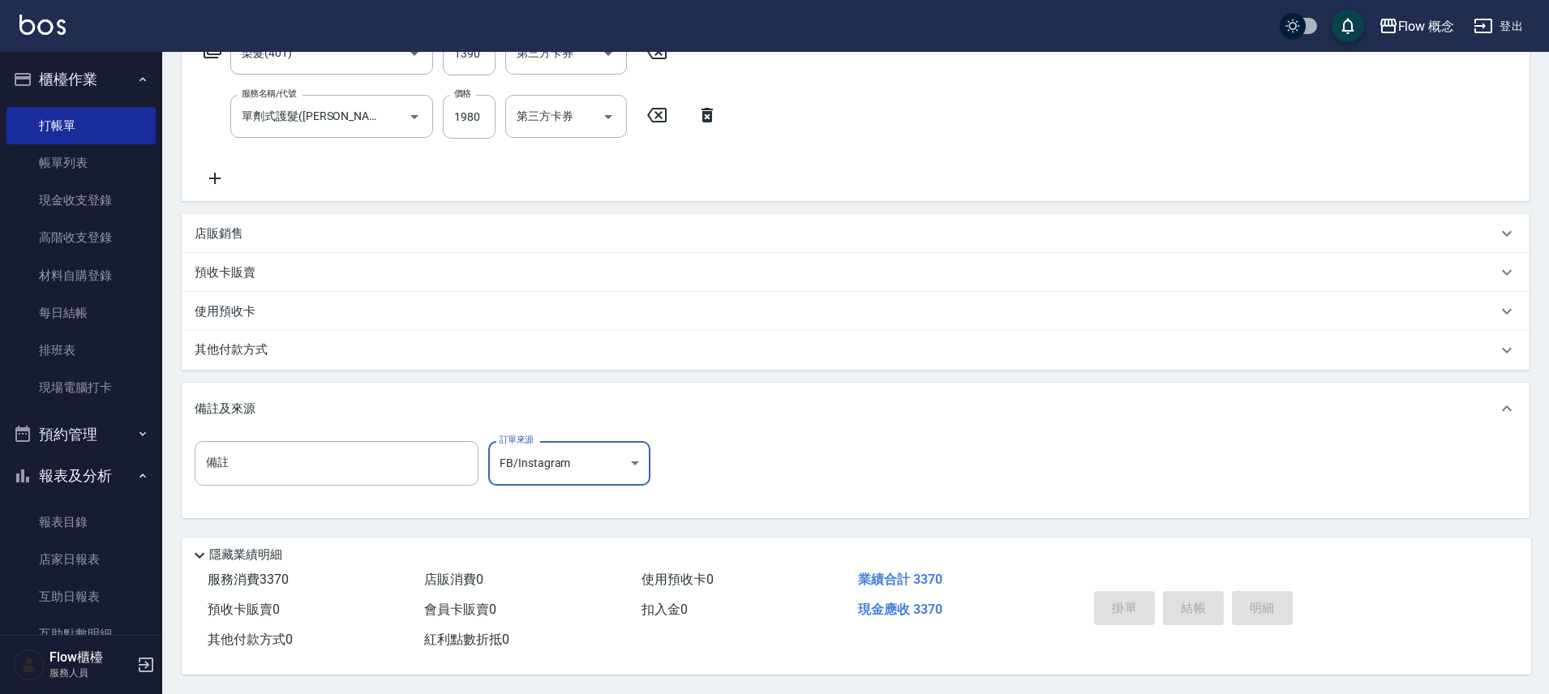
scroll to position [0, 0]
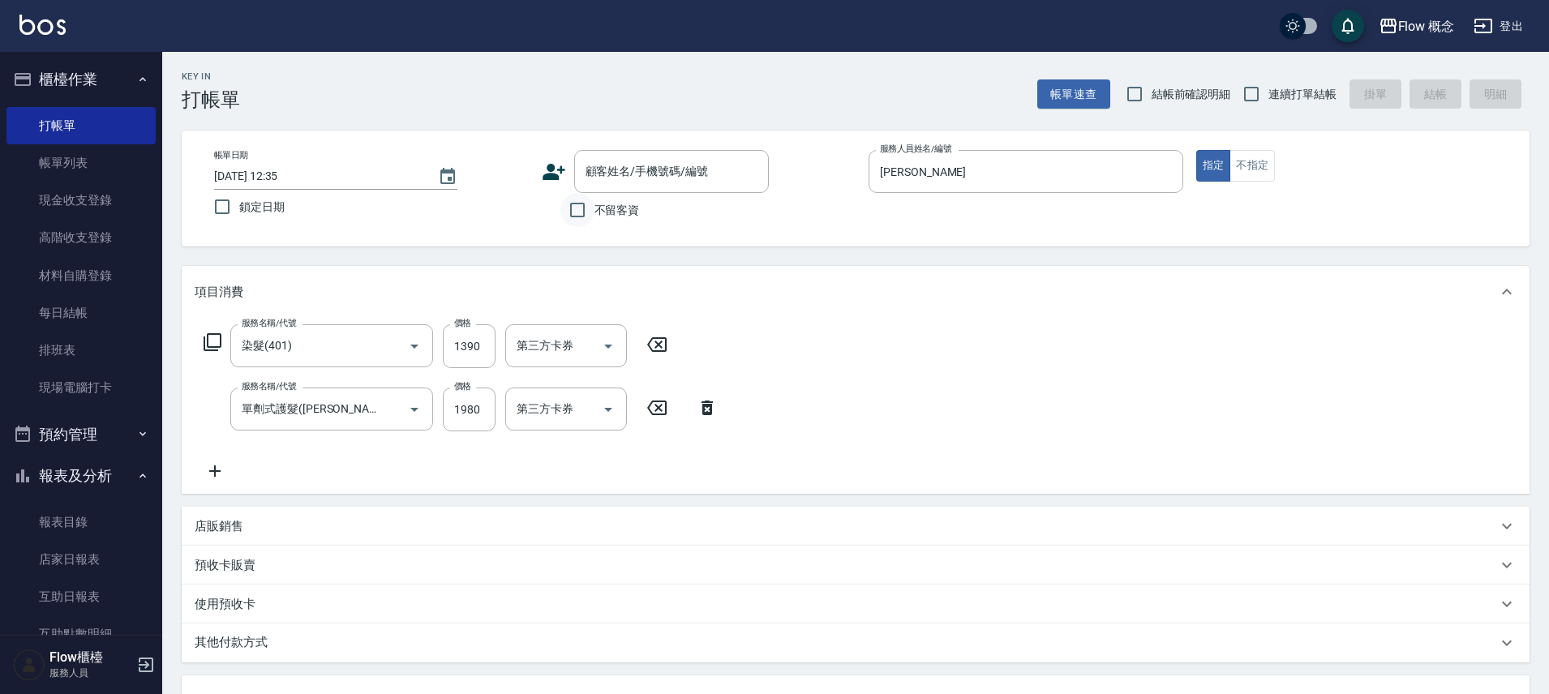
click at [581, 215] on input "不留客資" at bounding box center [577, 210] width 34 height 34
checkbox input "true"
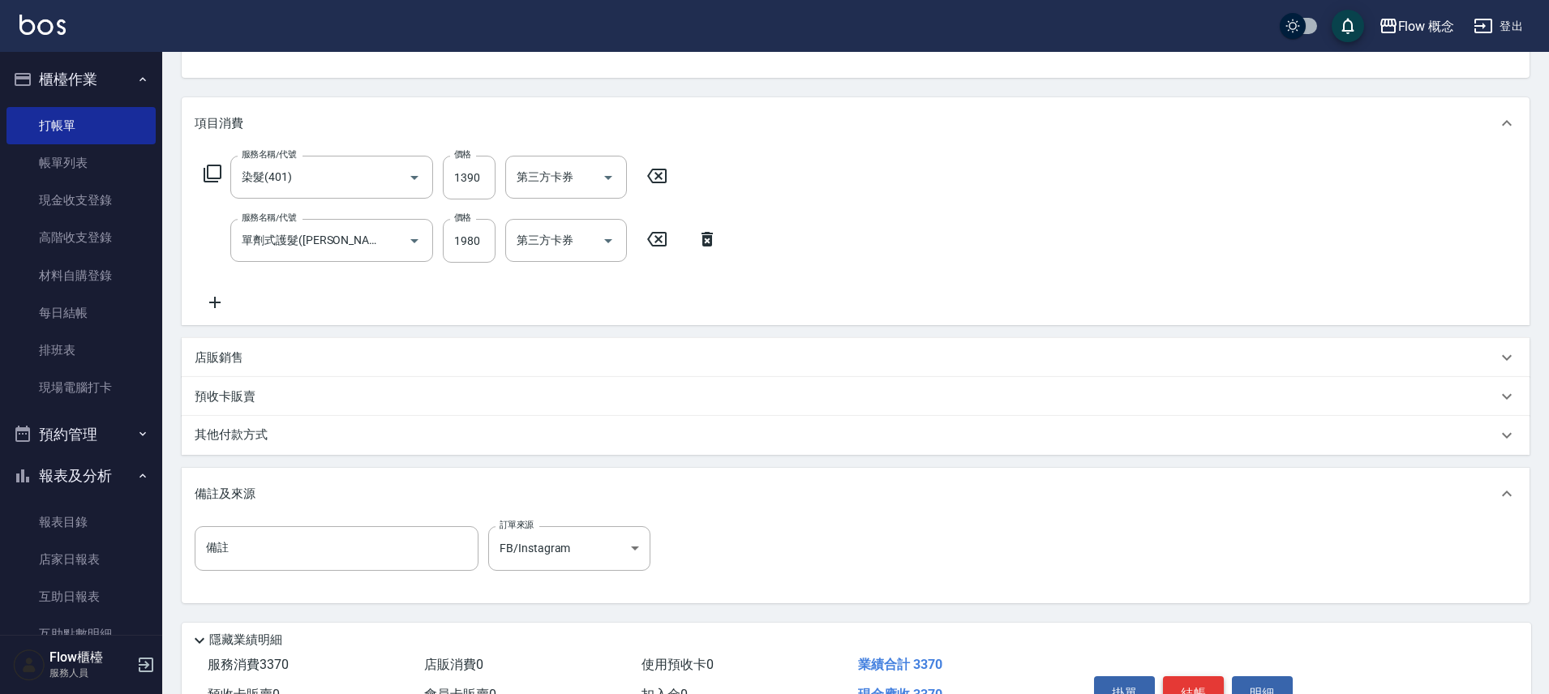
scroll to position [261, 0]
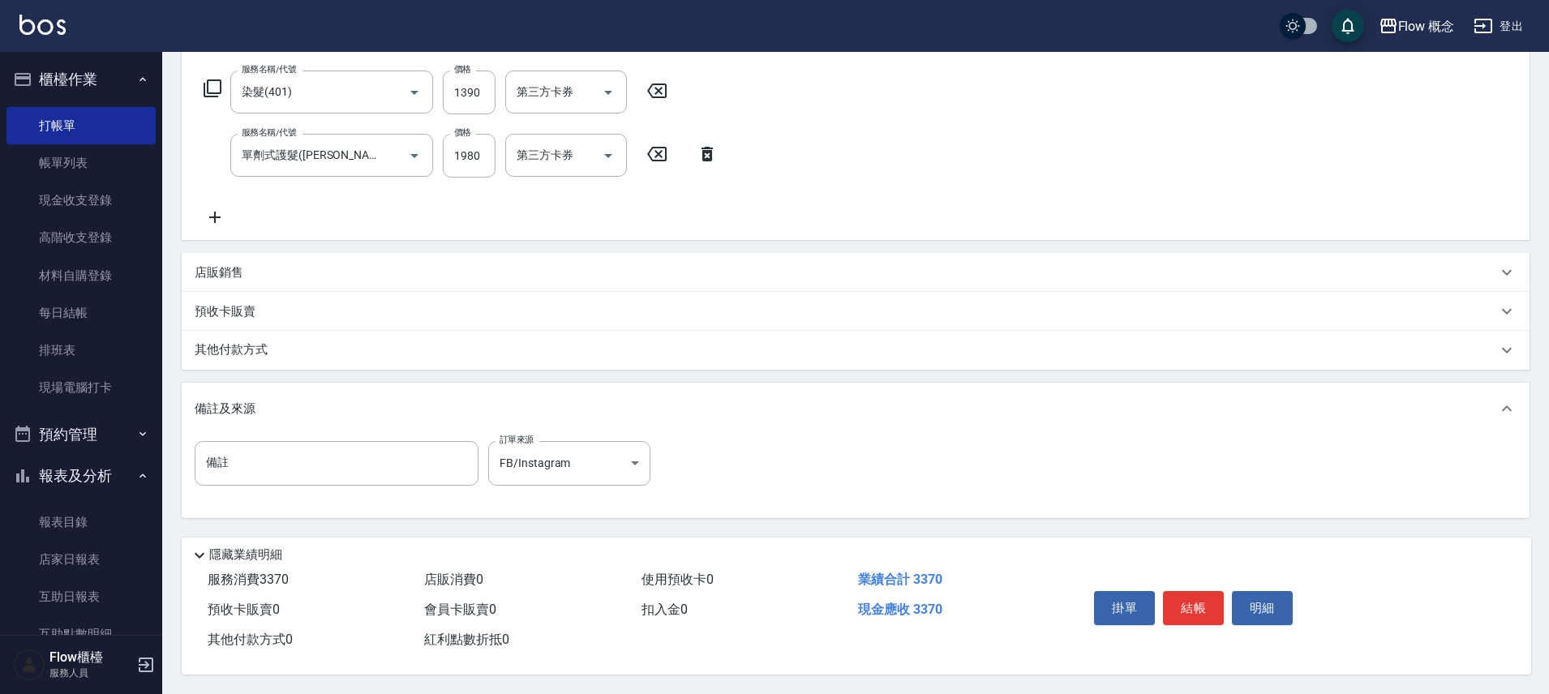
click at [1204, 585] on div "掛單 結帳 明細" at bounding box center [1193, 610] width 212 height 51
drag, startPoint x: 1165, startPoint y: 616, endPoint x: 1183, endPoint y: 605, distance: 20.7
click at [1165, 616] on button "結帳" at bounding box center [1193, 608] width 61 height 34
click at [1195, 599] on div "掛單 結帳 明細" at bounding box center [1193, 610] width 212 height 51
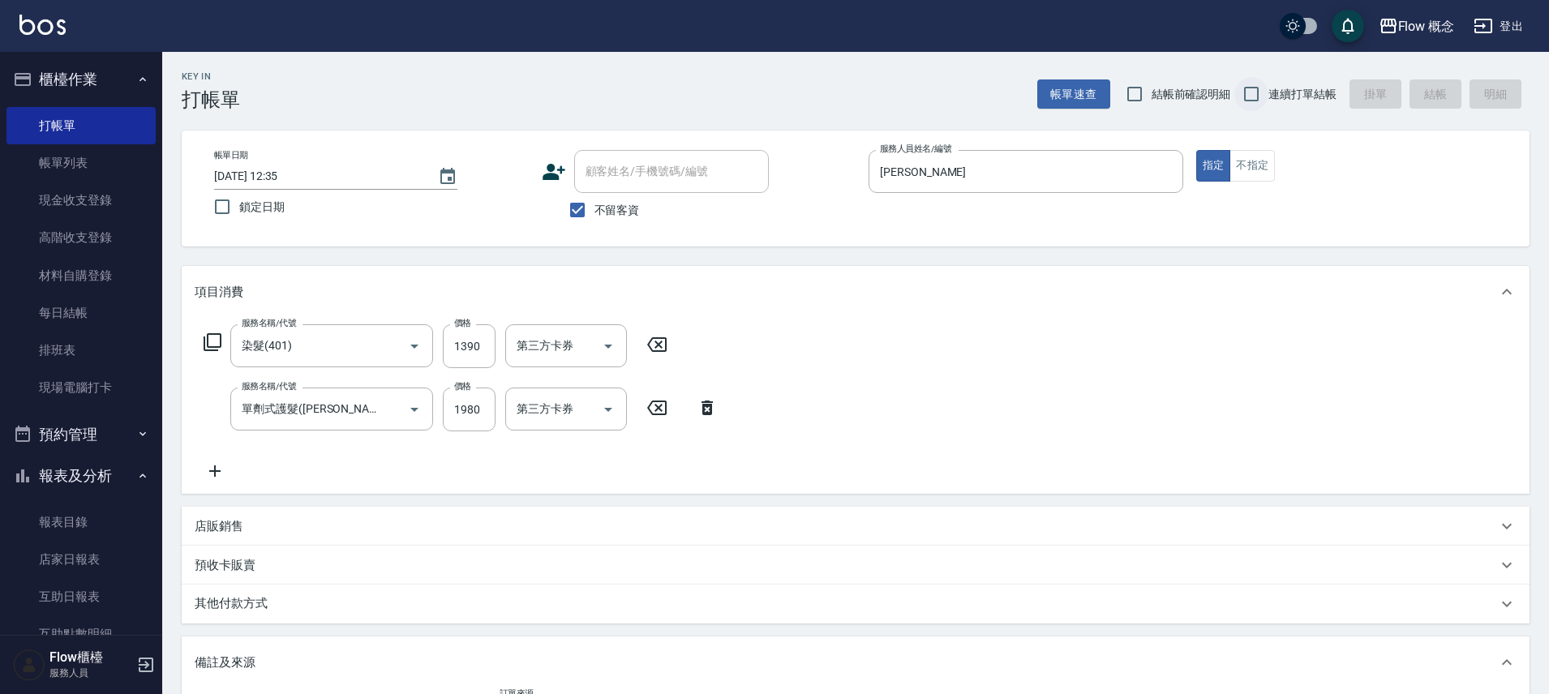
click at [1253, 83] on input "連續打單結帳" at bounding box center [1251, 94] width 34 height 34
checkbox input "true"
click at [580, 214] on input "不留客資" at bounding box center [577, 210] width 34 height 34
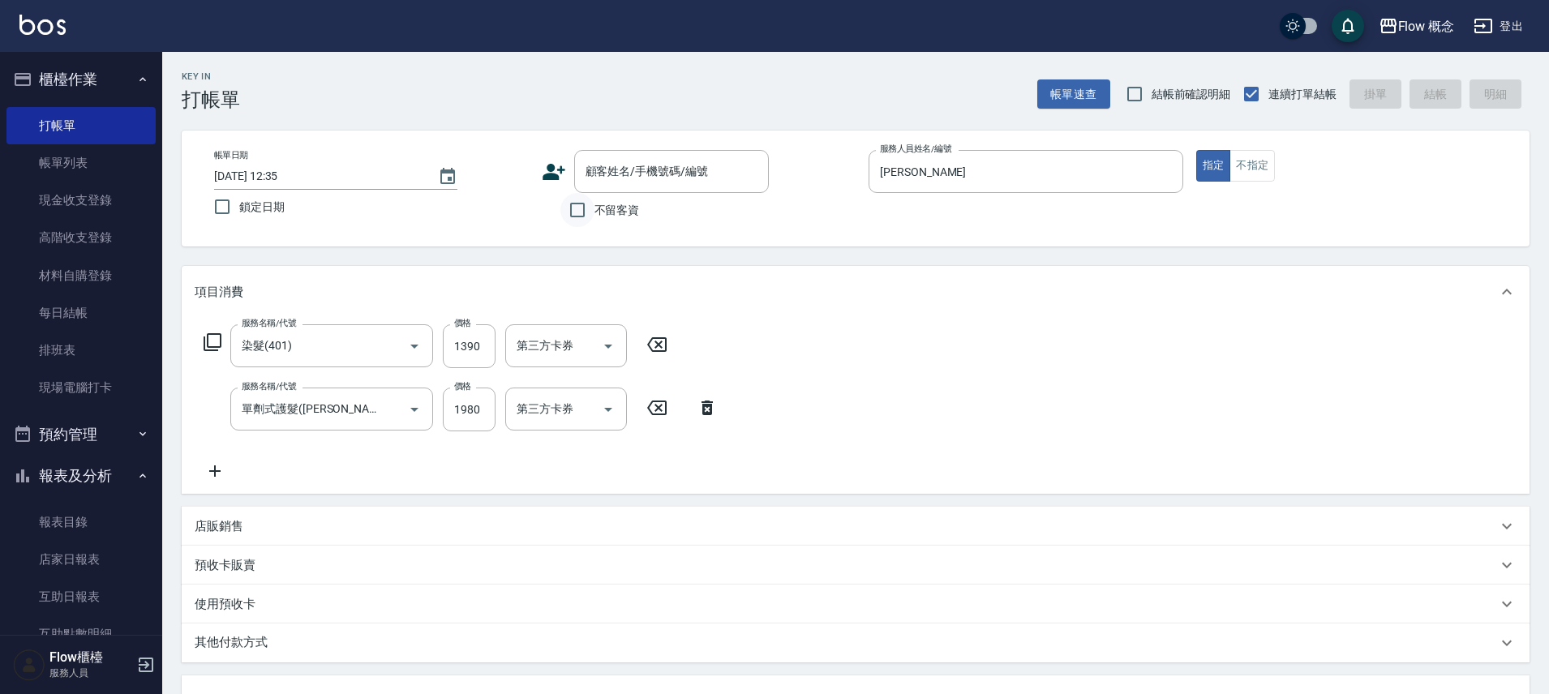
click at [580, 214] on input "不留客資" at bounding box center [577, 210] width 34 height 34
checkbox input "true"
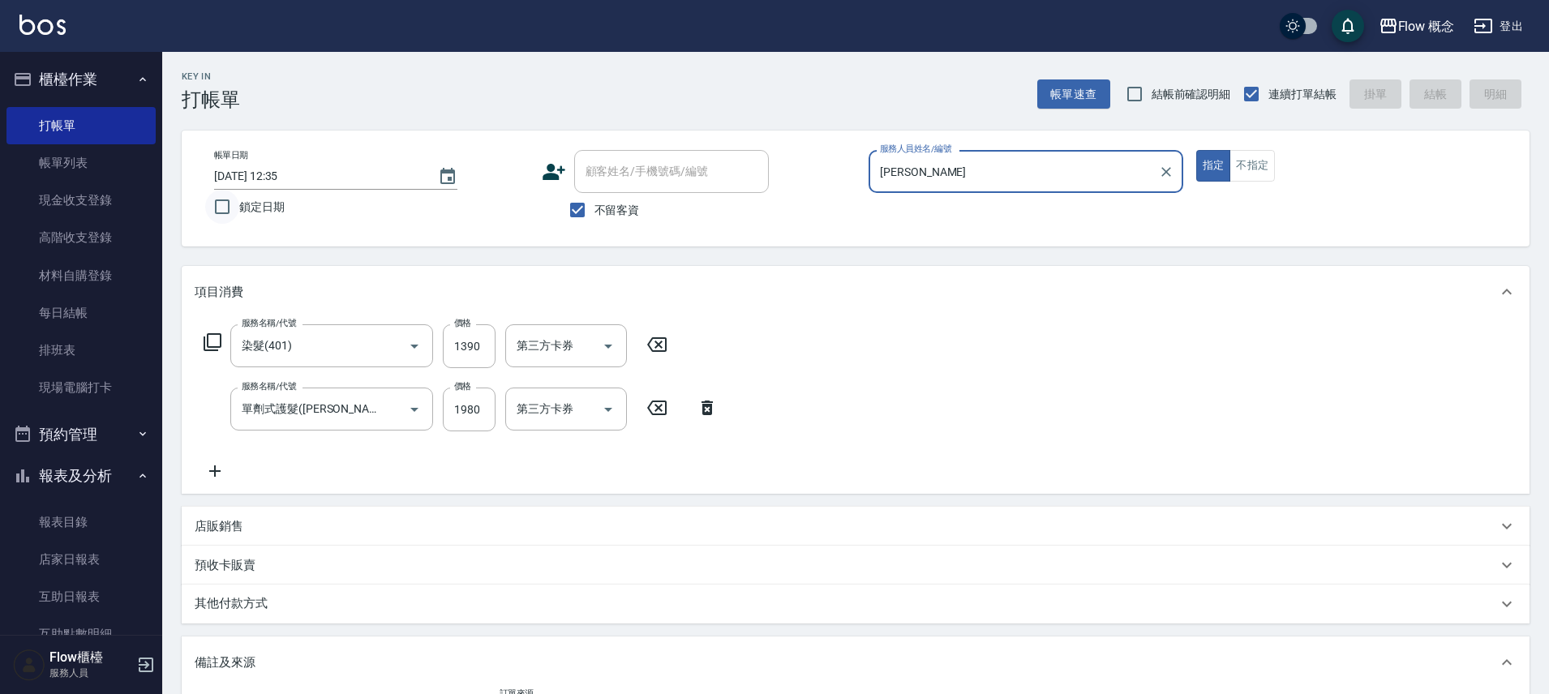
click at [221, 205] on input "鎖定日期" at bounding box center [222, 207] width 34 height 34
checkbox input "true"
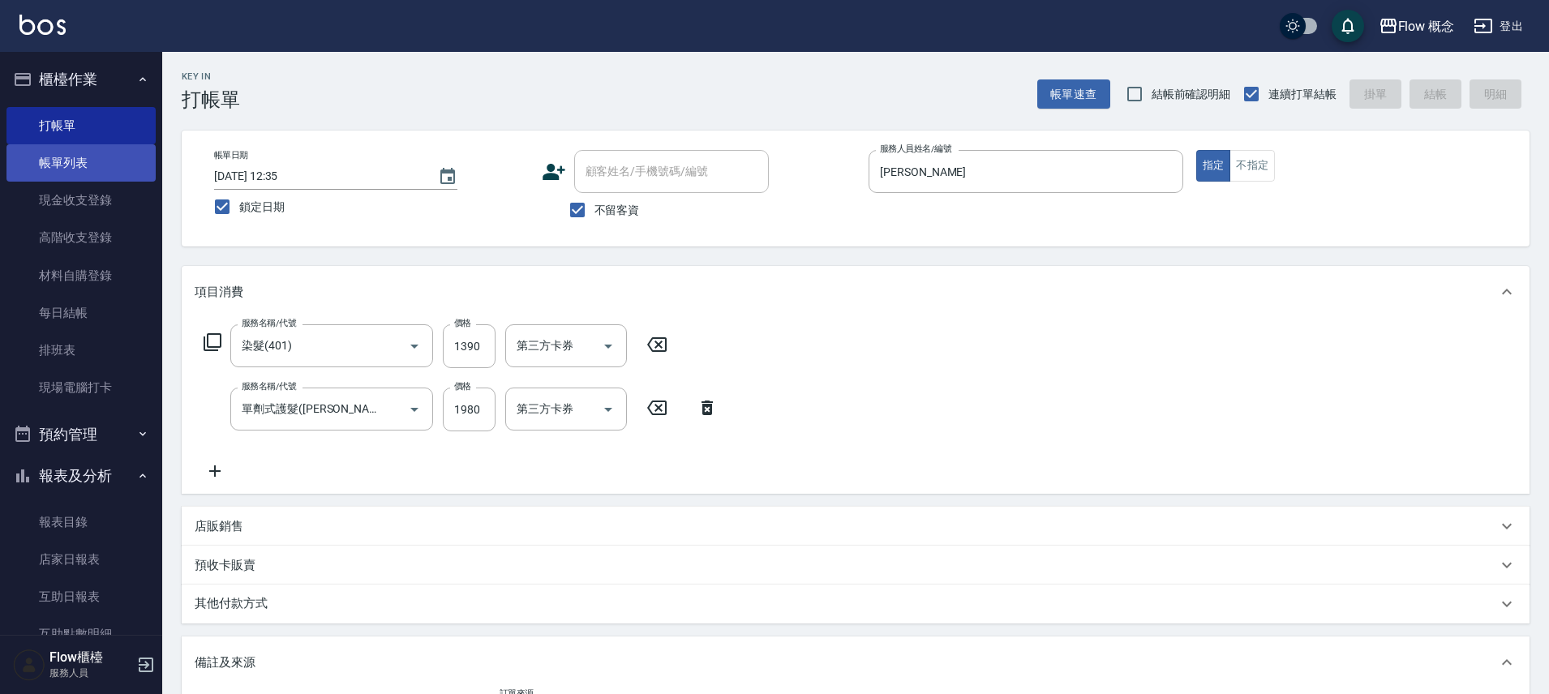
click at [92, 178] on link "帳單列表" at bounding box center [80, 162] width 149 height 37
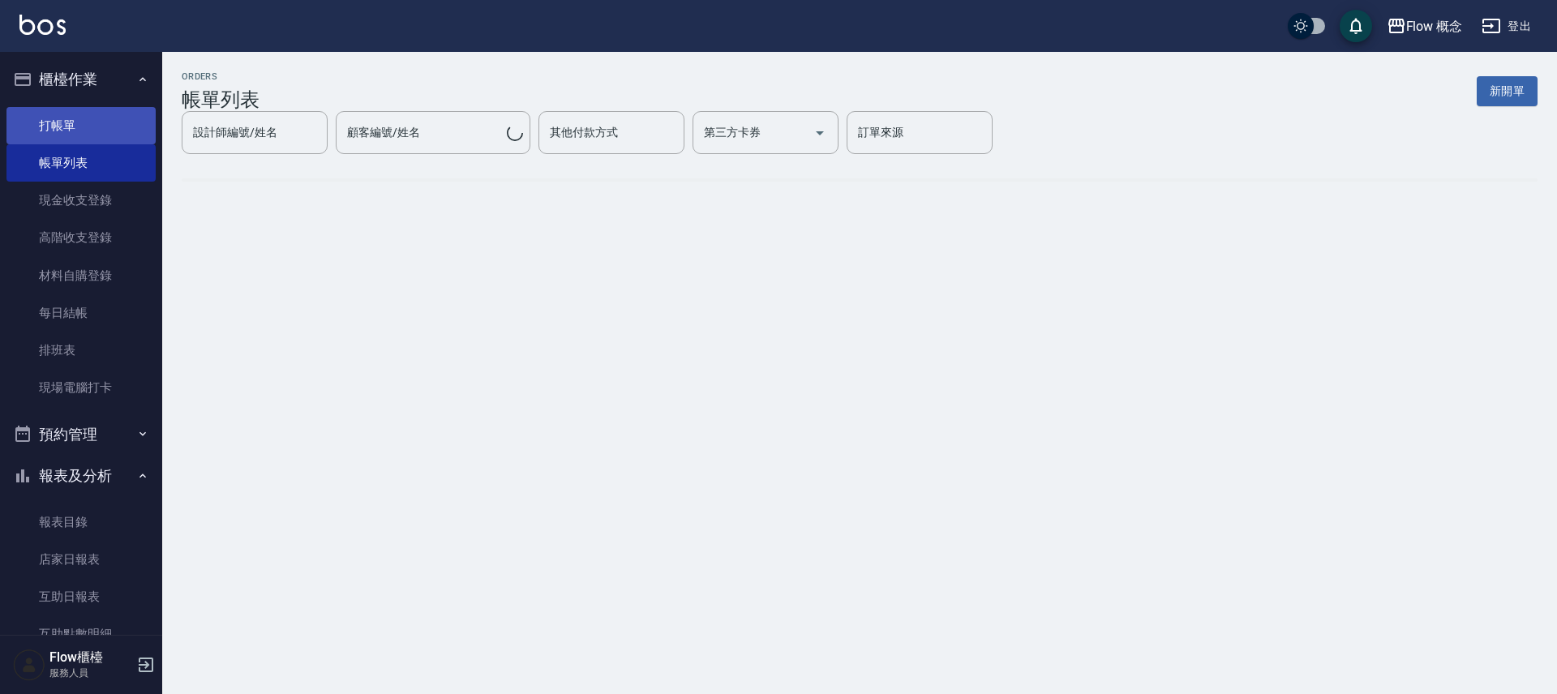
click at [95, 128] on link "打帳單" at bounding box center [80, 125] width 149 height 37
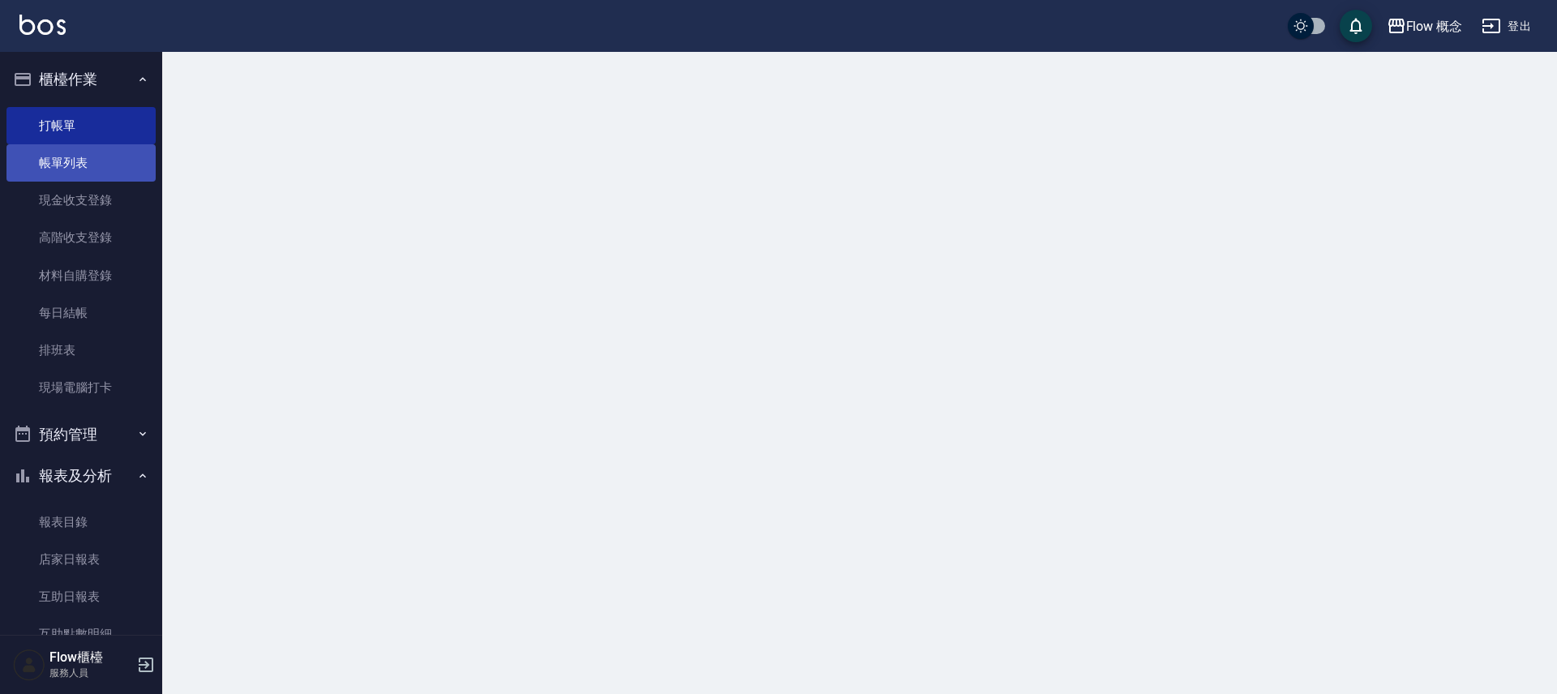
click at [62, 165] on link "帳單列表" at bounding box center [80, 162] width 149 height 37
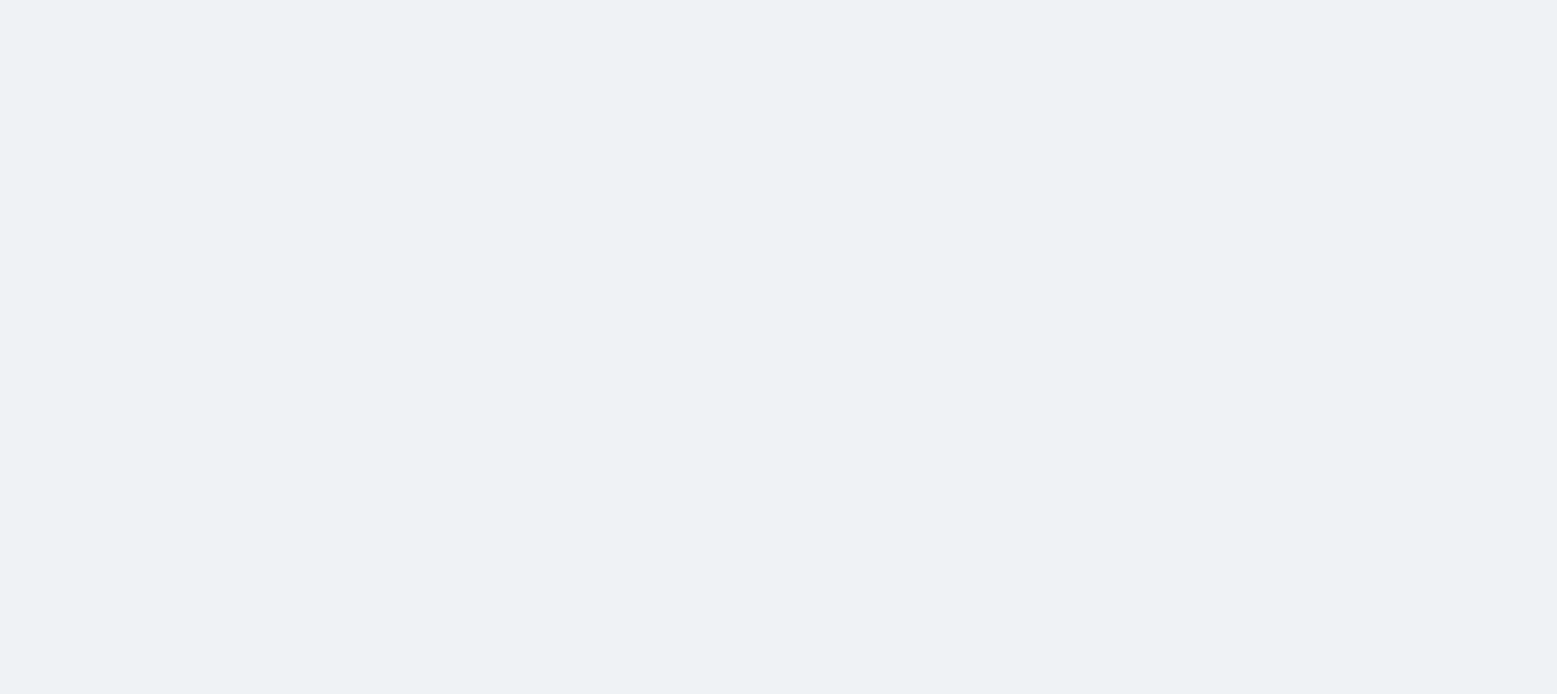
click at [1399, 0] on html at bounding box center [778, 0] width 1557 height 0
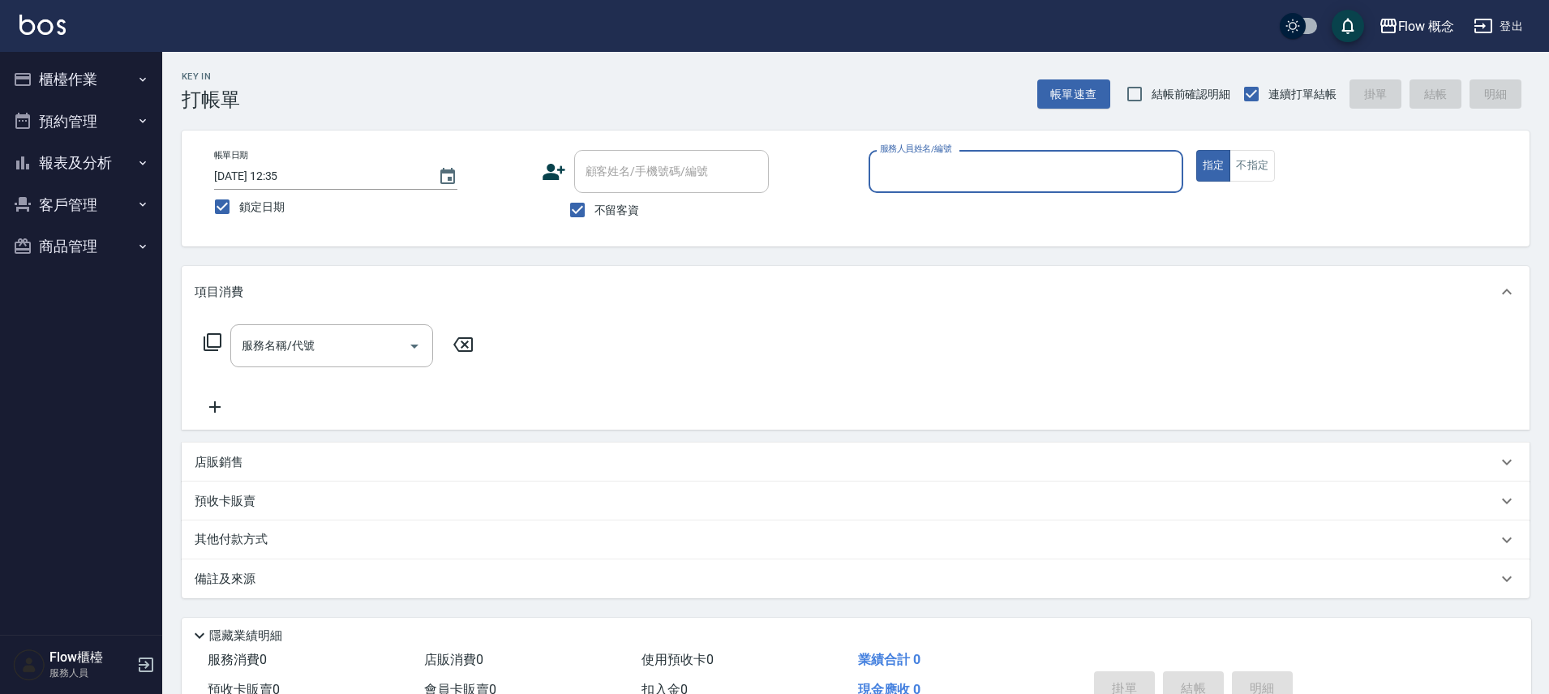
click at [990, 174] on input "服務人員姓名/編號" at bounding box center [1026, 171] width 300 height 28
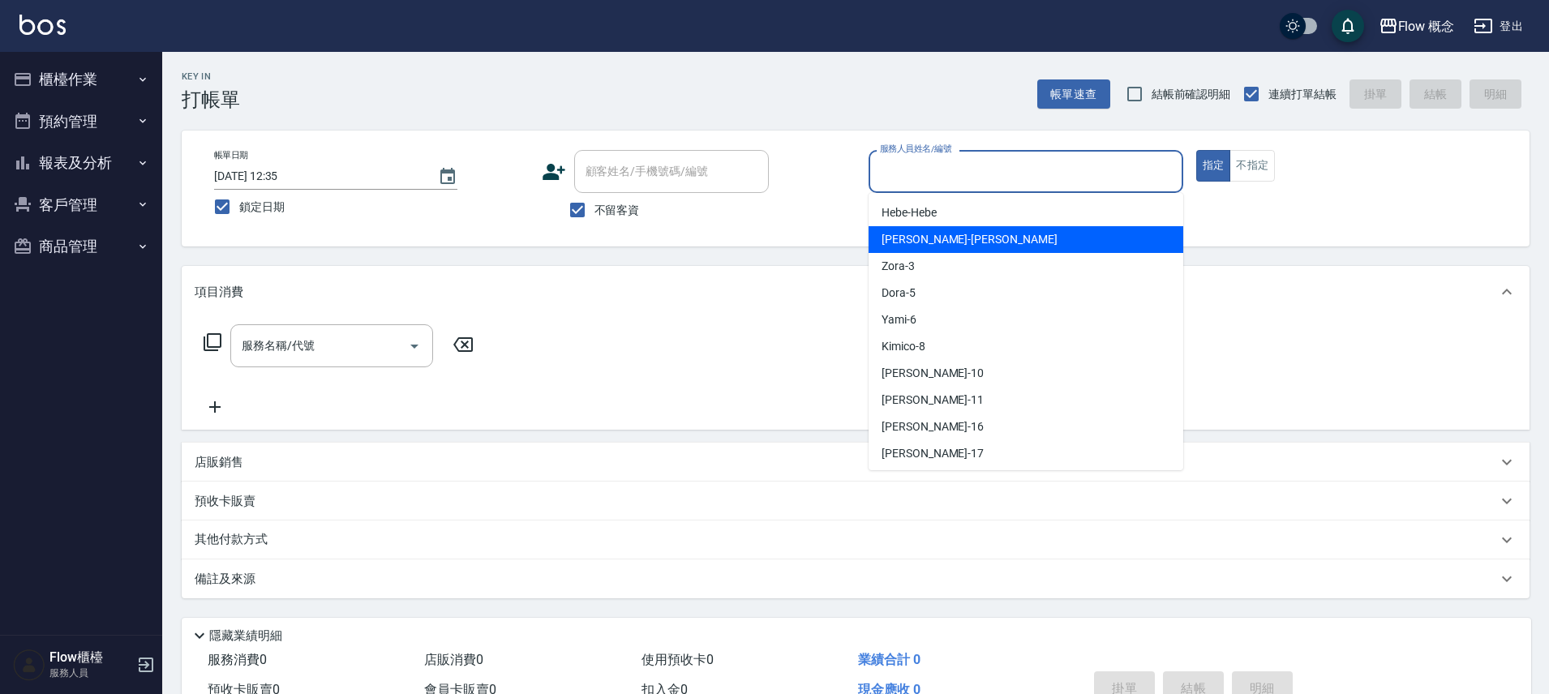
click at [902, 234] on span "[PERSON_NAME] -[PERSON_NAME]" at bounding box center [970, 239] width 176 height 17
type input "[PERSON_NAME]"
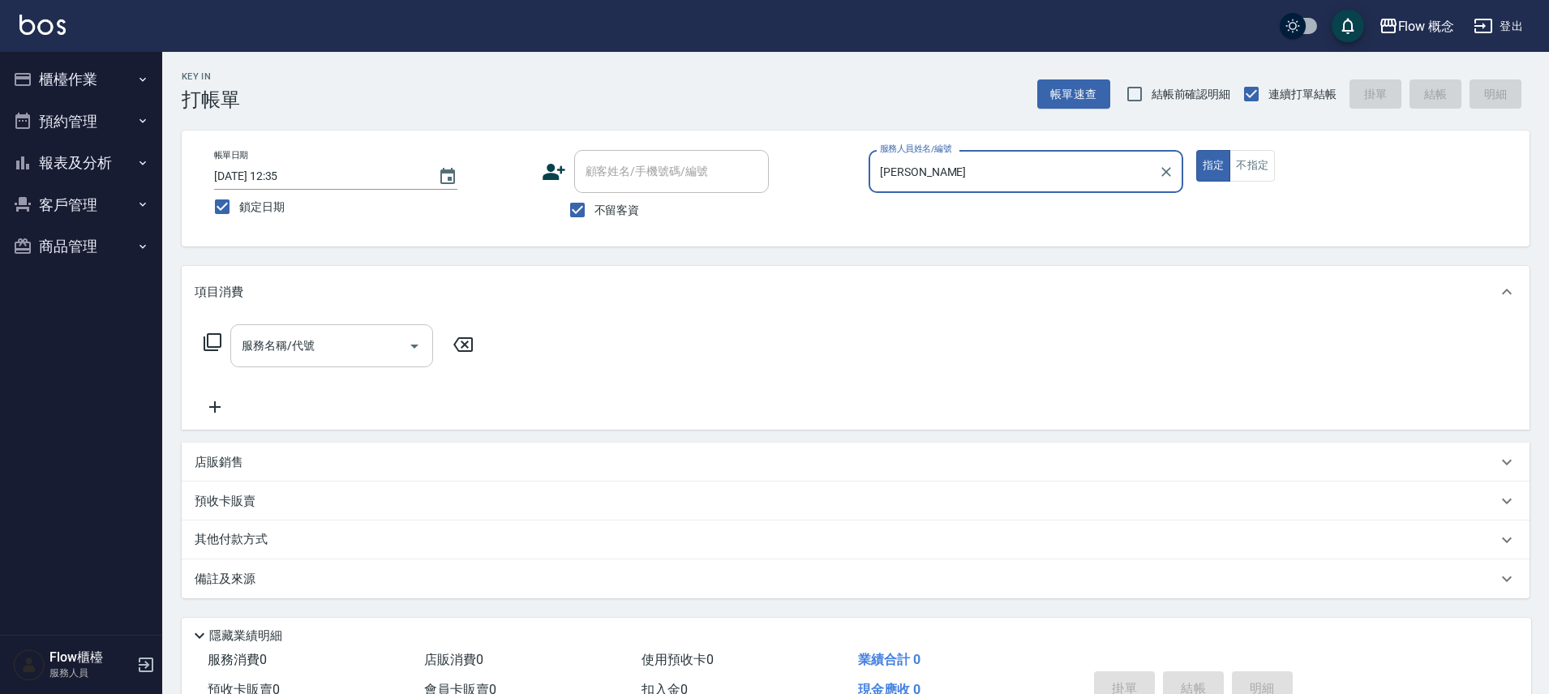
click at [337, 341] on input "服務名稱/代號" at bounding box center [320, 346] width 164 height 28
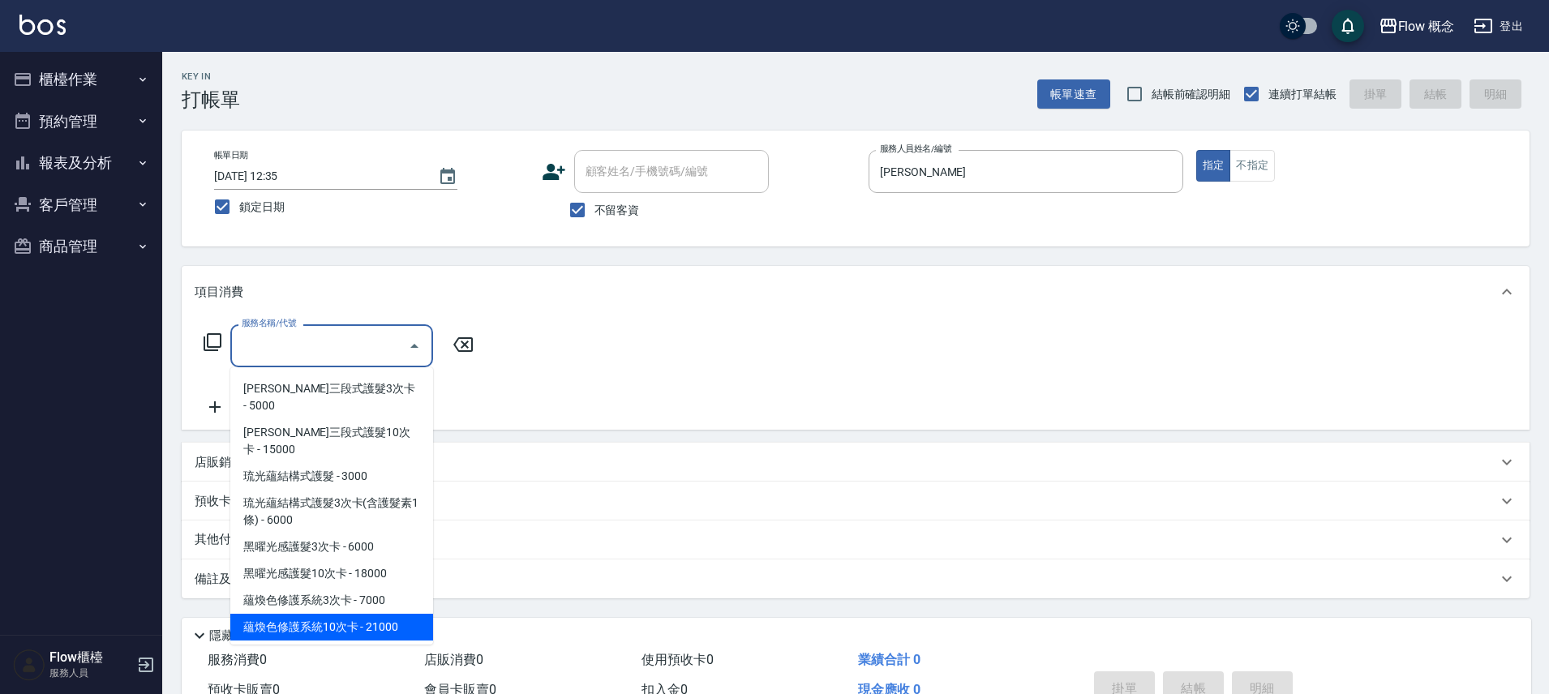
scroll to position [457, 0]
click at [346, 637] on span "單劑式護髮([PERSON_NAME]) - 1980" at bounding box center [331, 659] width 203 height 44
type input "單劑式護髮([PERSON_NAME])(519)"
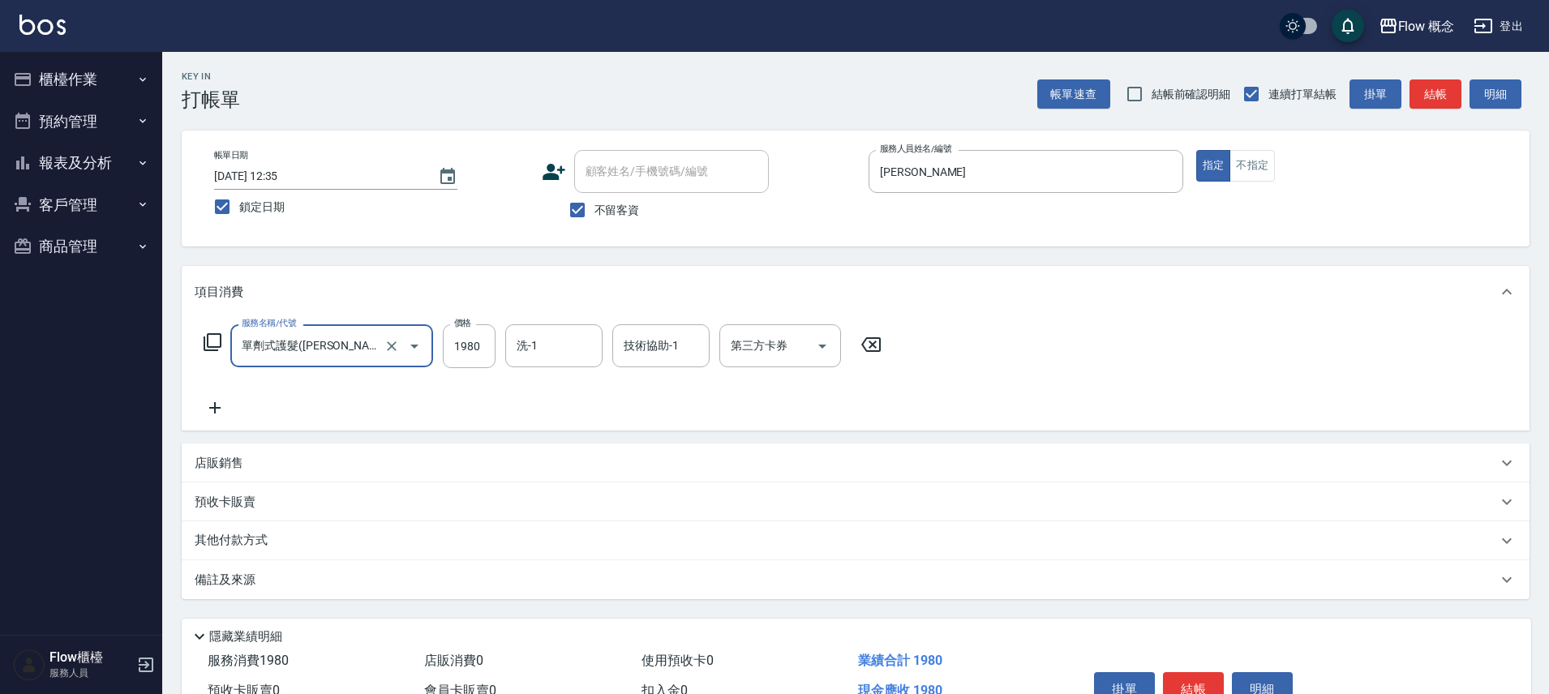
click at [214, 408] on icon at bounding box center [214, 407] width 11 height 11
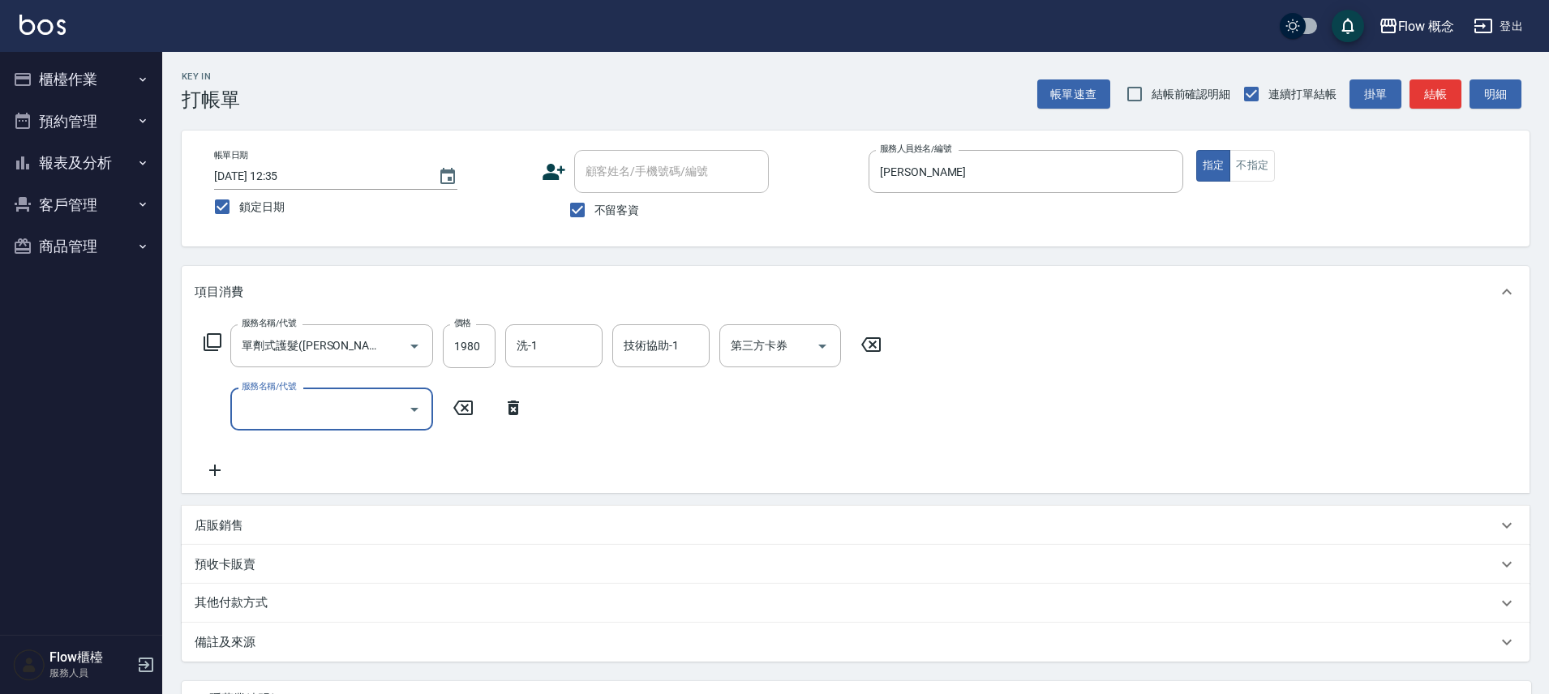
drag, startPoint x: 271, startPoint y: 426, endPoint x: 280, endPoint y: 422, distance: 9.8
click at [272, 426] on div "服務名稱/代號" at bounding box center [331, 409] width 203 height 43
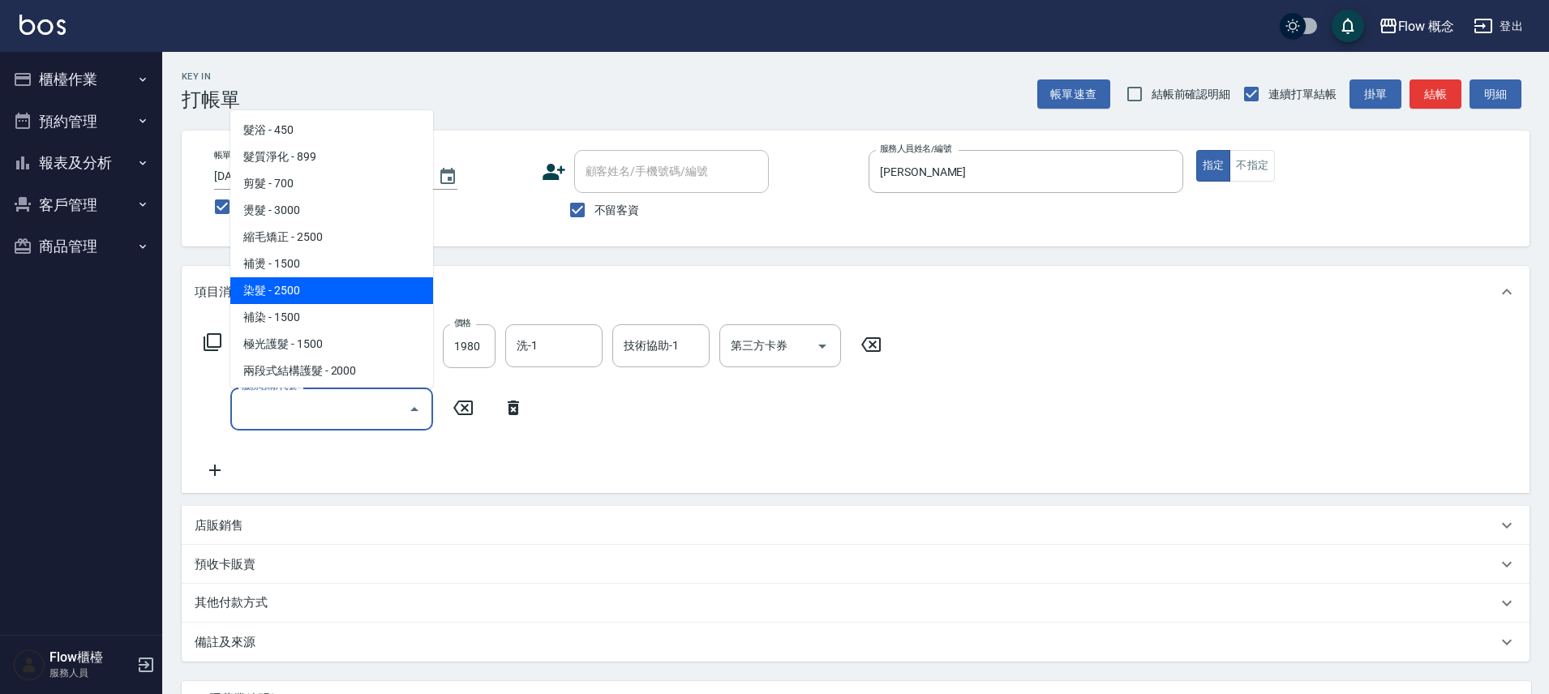
click at [293, 293] on span "染髮 - 2500" at bounding box center [331, 290] width 203 height 27
type input "染髮(401)"
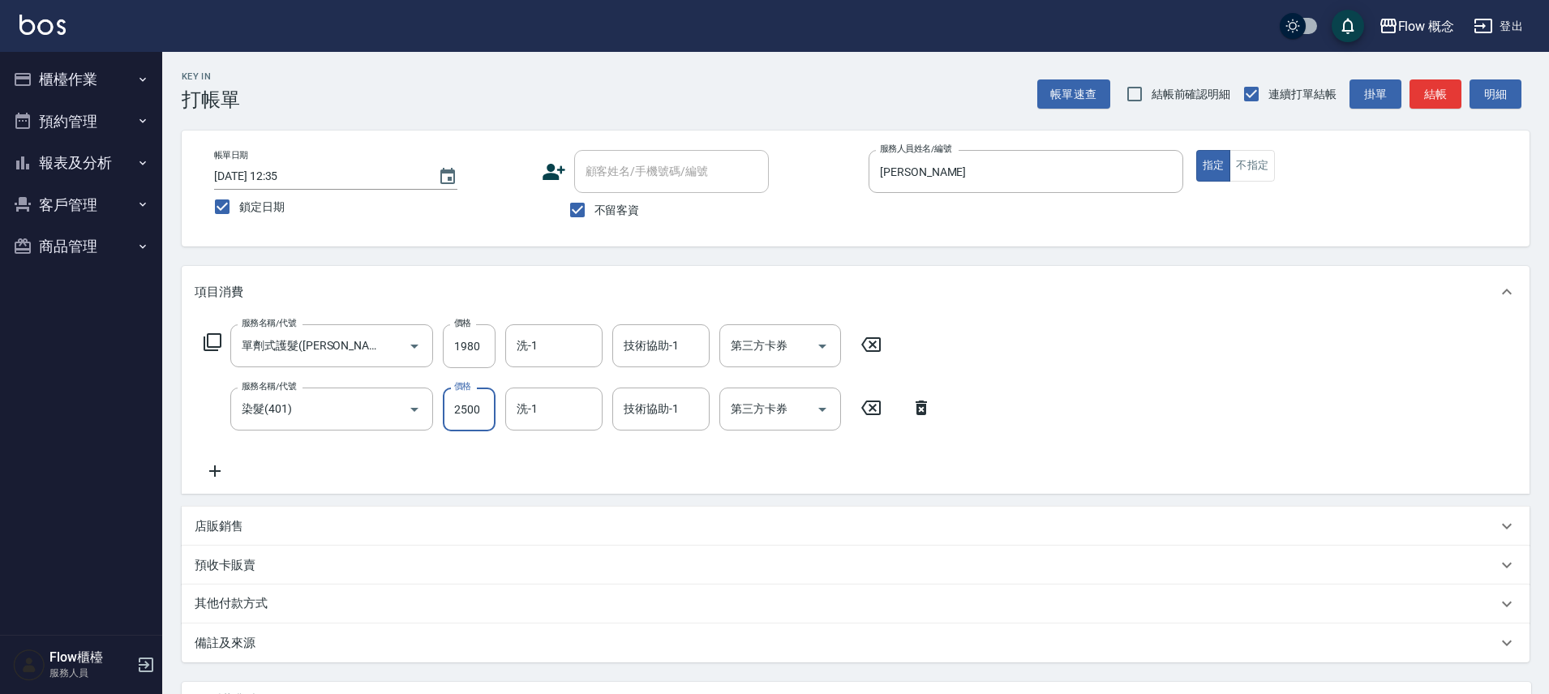
click at [469, 406] on input "2500" at bounding box center [469, 410] width 53 height 44
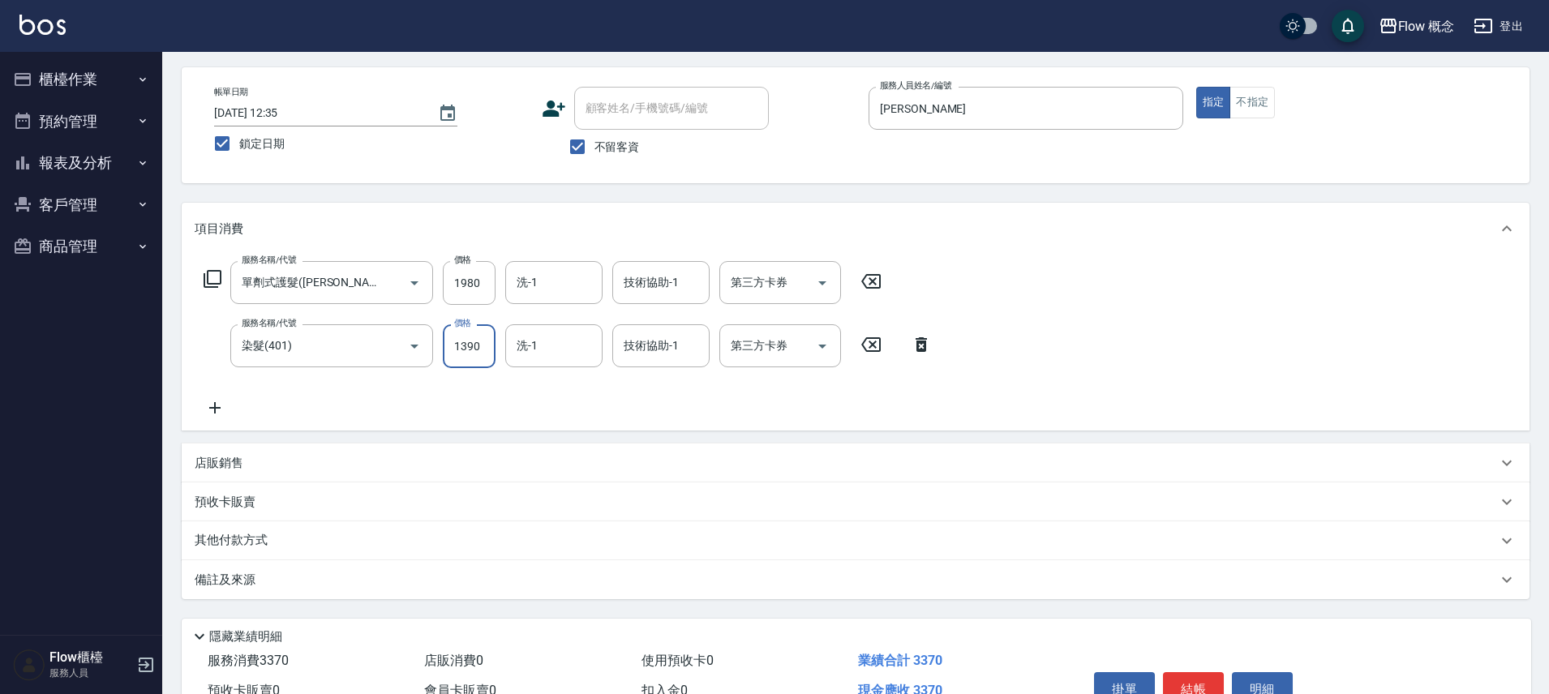
scroll to position [152, 0]
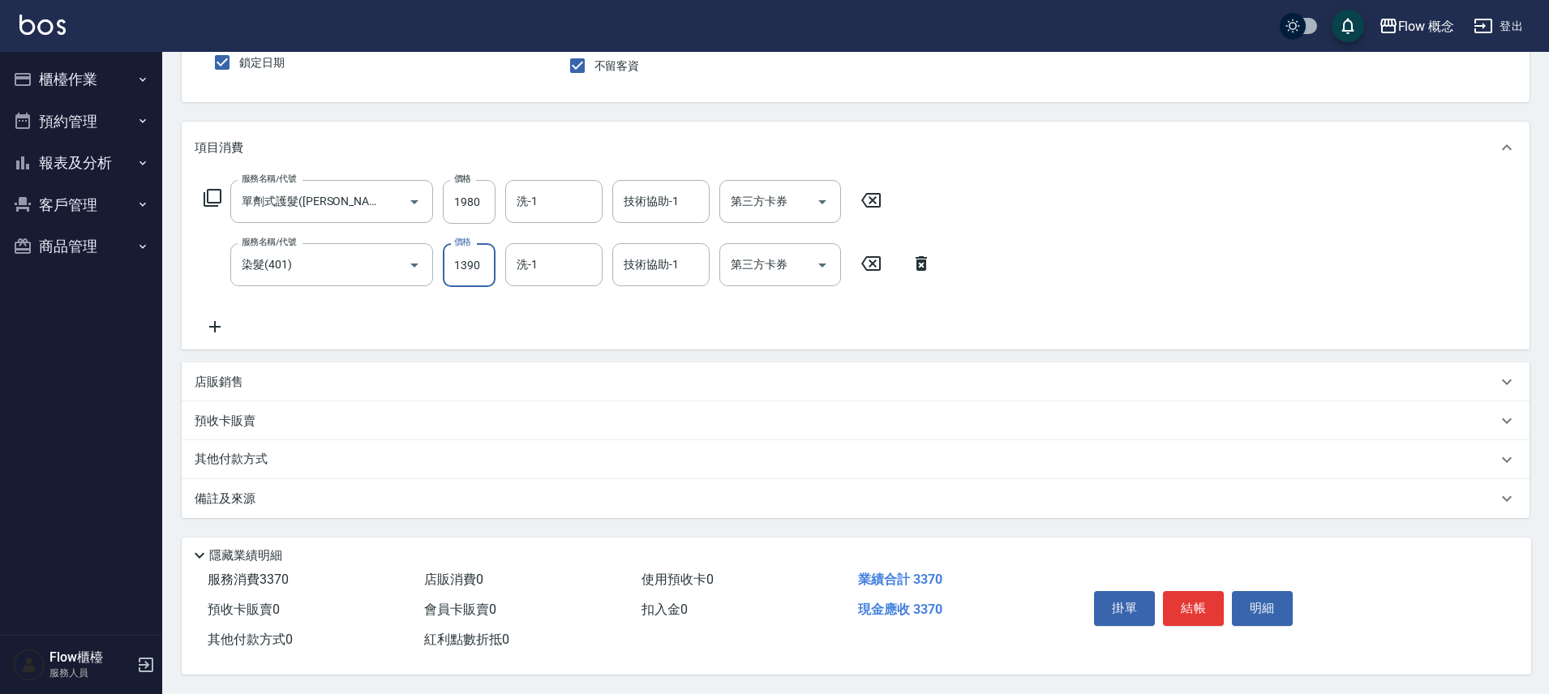
type input "1390"
click at [457, 500] on div "備註及來源" at bounding box center [856, 498] width 1348 height 39
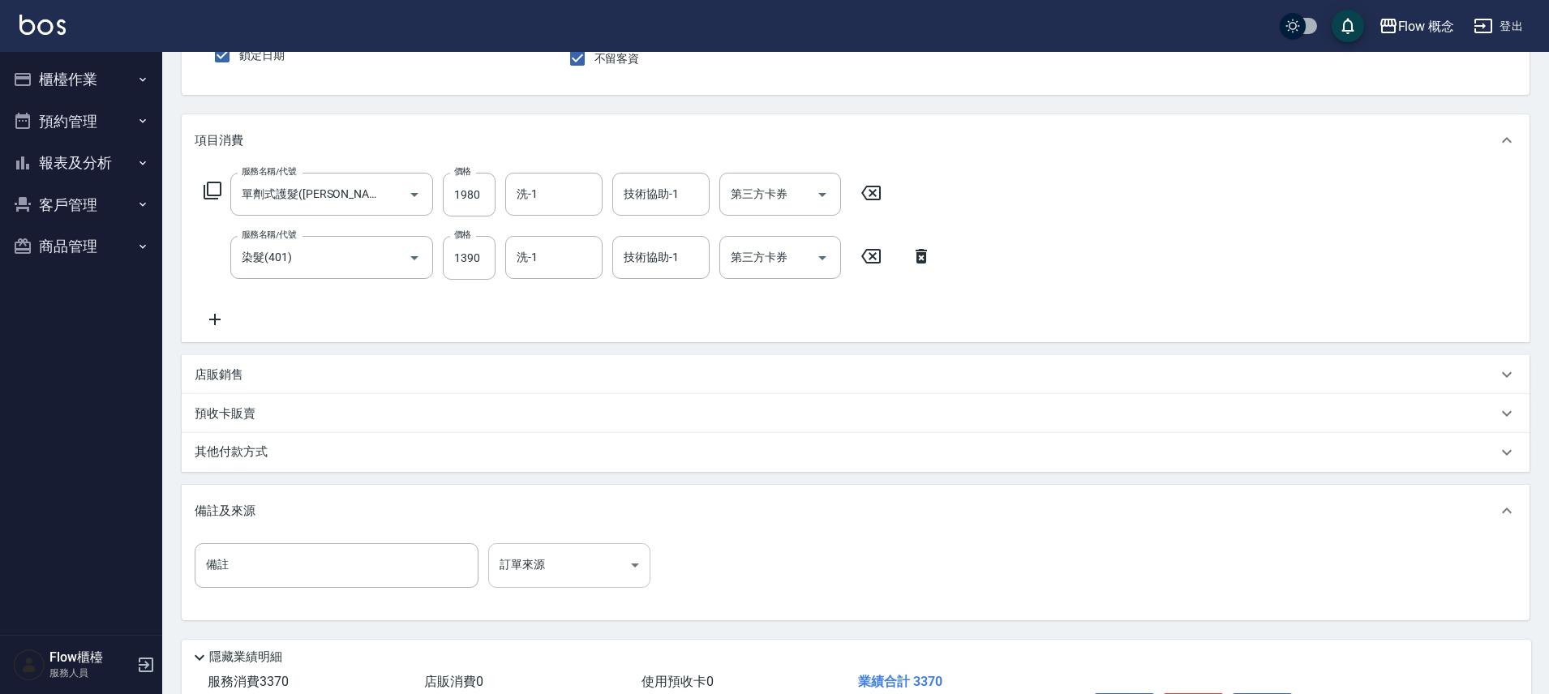
click at [578, 560] on body "Flow 概念 登出 櫃檯作業 打帳單 帳單列表 現金收支登錄 高階收支登錄 材料自購登錄 每日結帳 排班表 現場電腦打卡 預約管理 預約管理 單日預約紀錄 …" at bounding box center [774, 322] width 1549 height 948
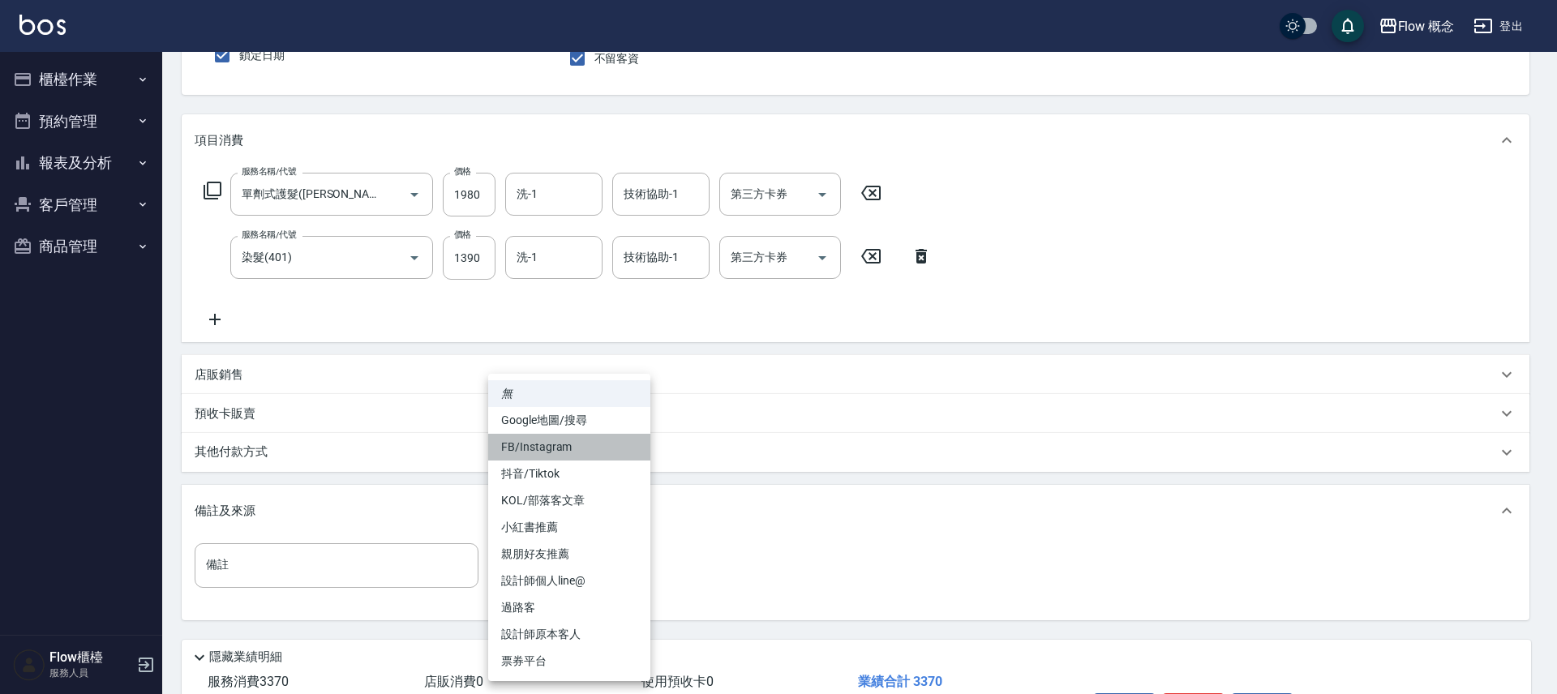
click at [560, 437] on li "FB/Instagram" at bounding box center [569, 447] width 162 height 27
type input "FB/Instagram"
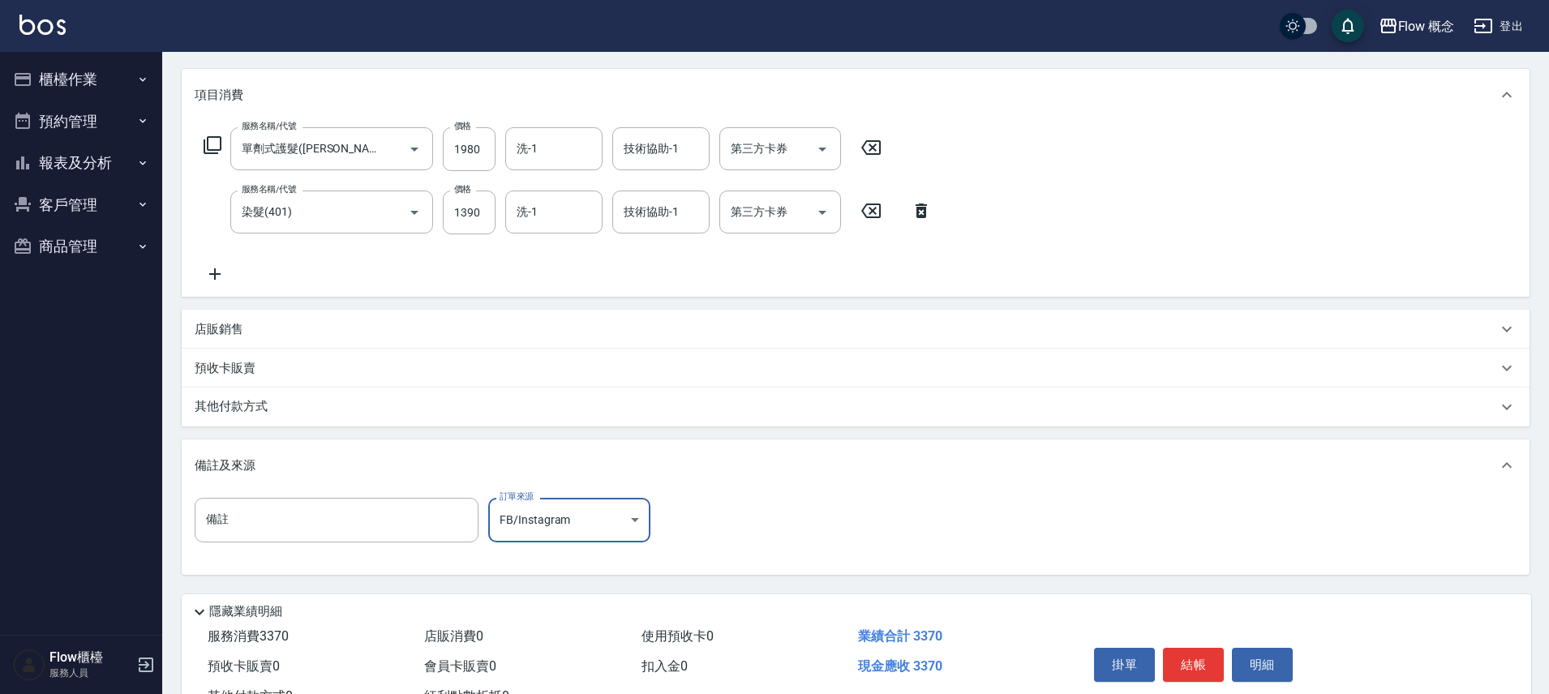
scroll to position [261, 0]
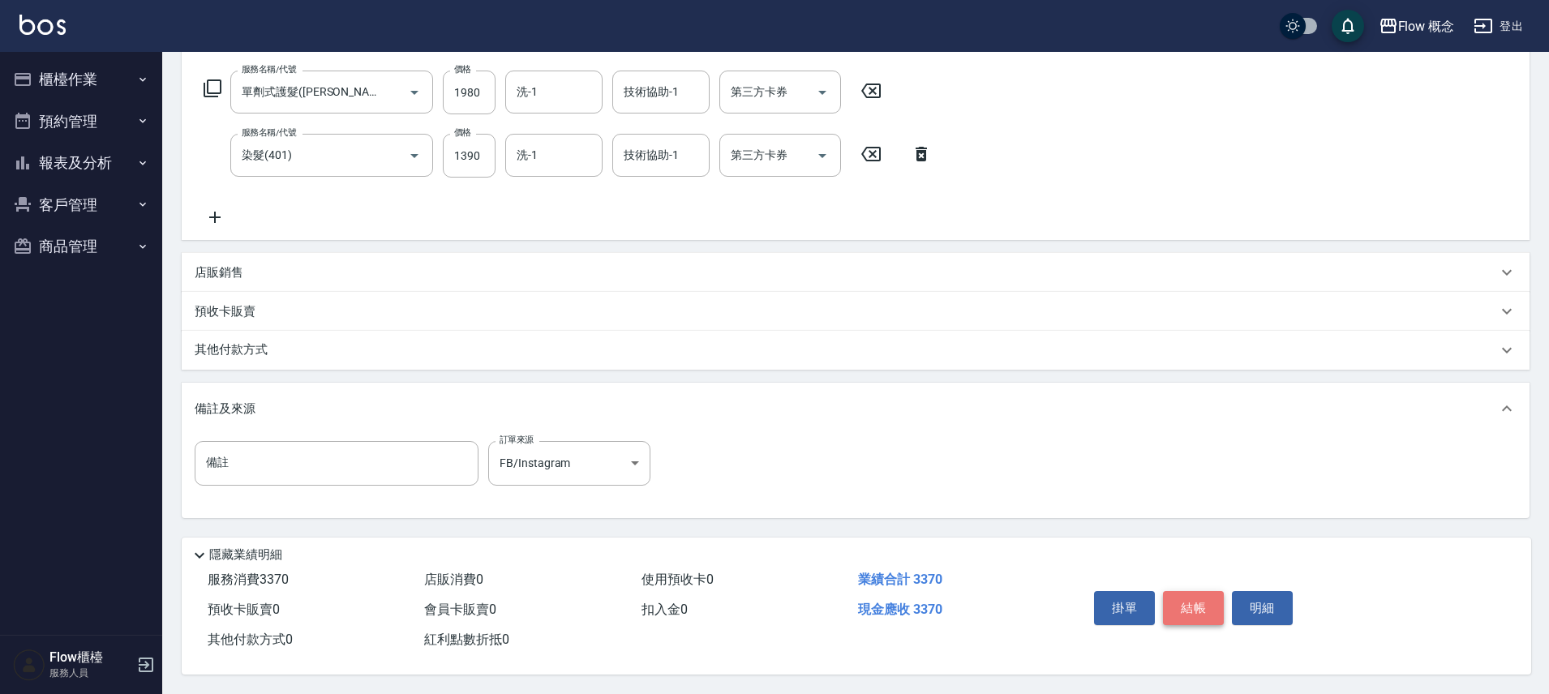
click at [1212, 611] on button "結帳" at bounding box center [1193, 608] width 61 height 34
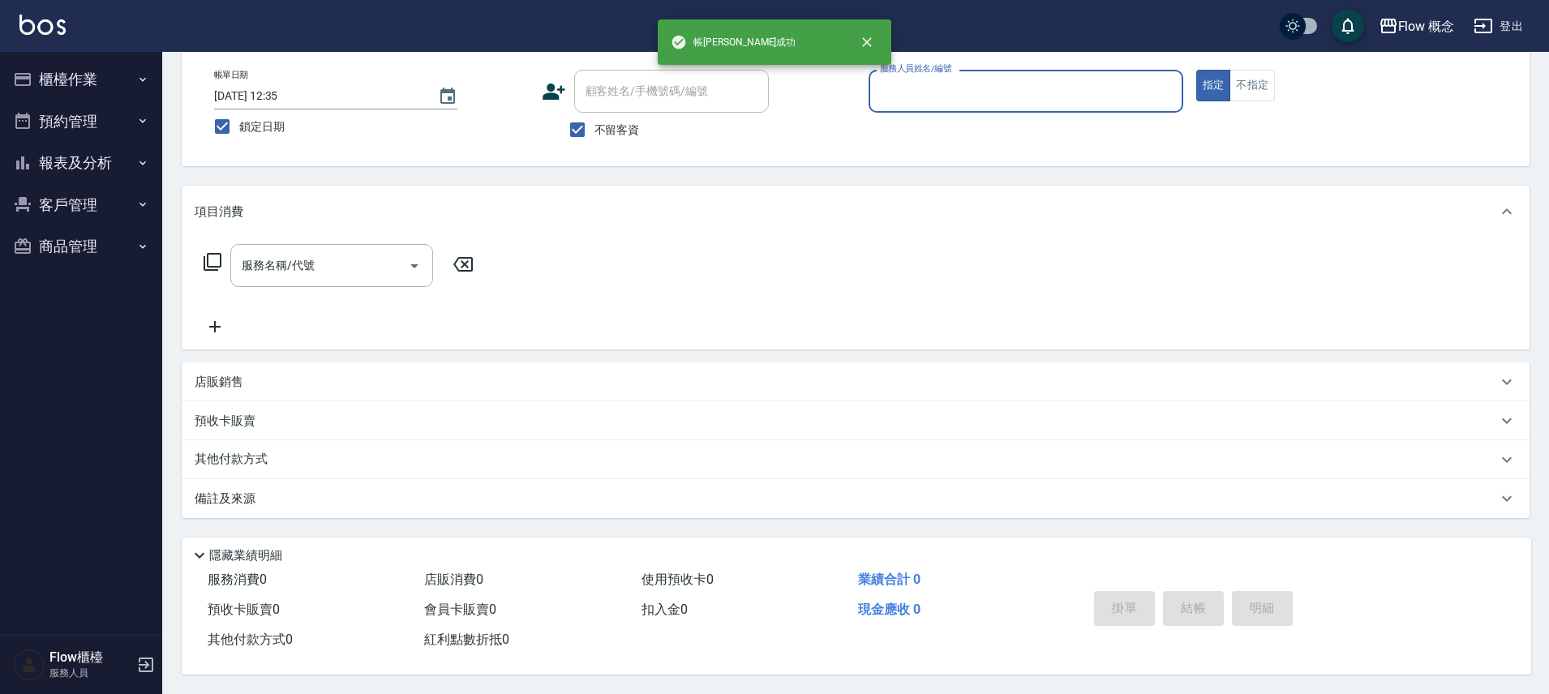
scroll to position [0, 0]
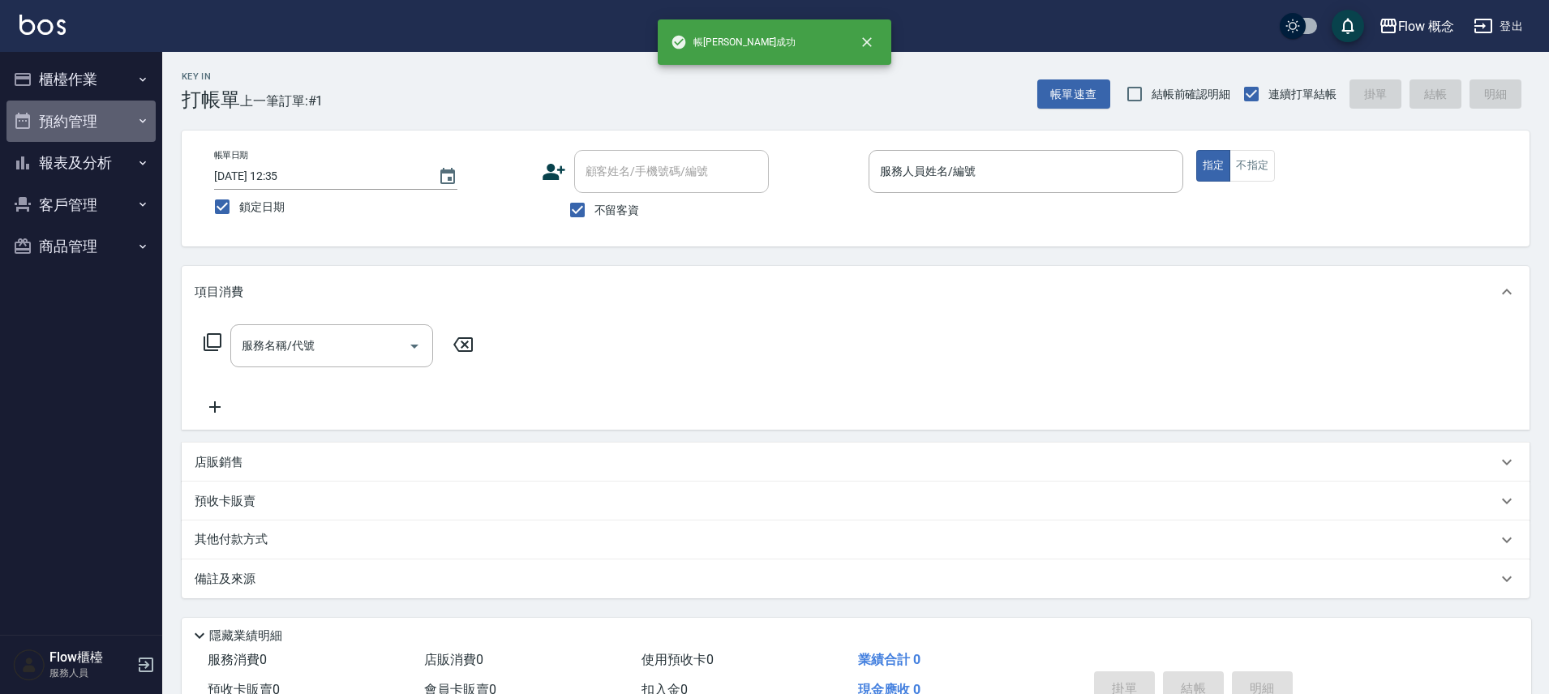
click at [112, 117] on button "預約管理" at bounding box center [80, 122] width 149 height 42
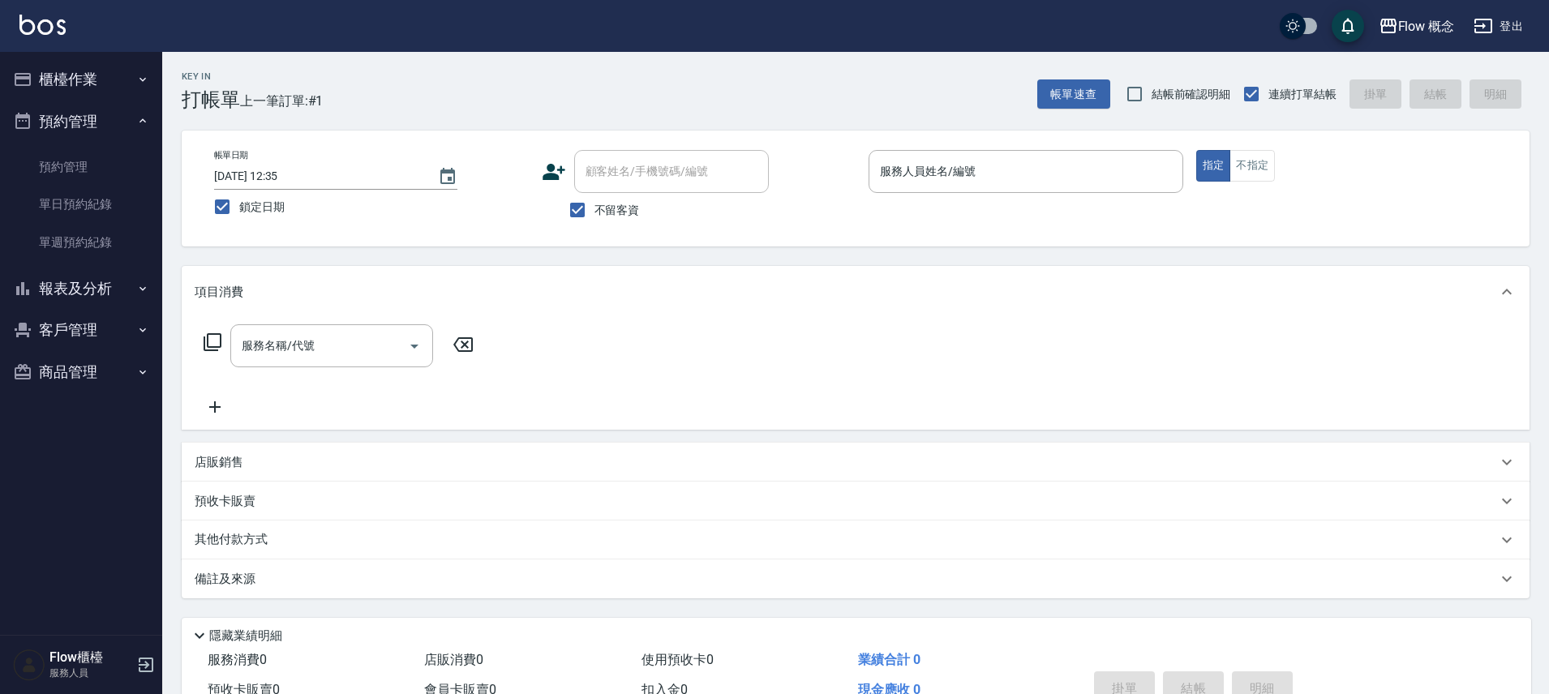
click at [97, 93] on button "櫃檯作業" at bounding box center [80, 79] width 149 height 42
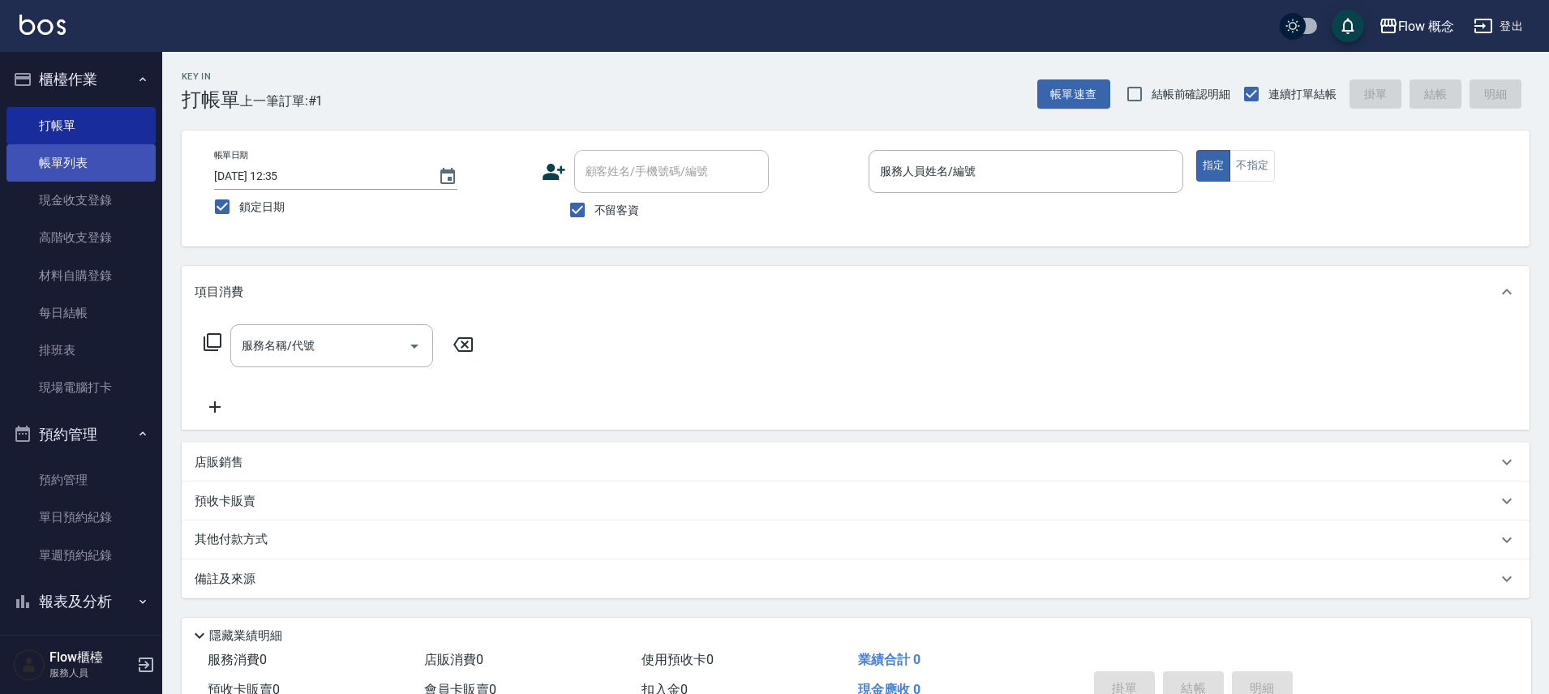
click at [79, 161] on link "帳單列表" at bounding box center [80, 162] width 149 height 37
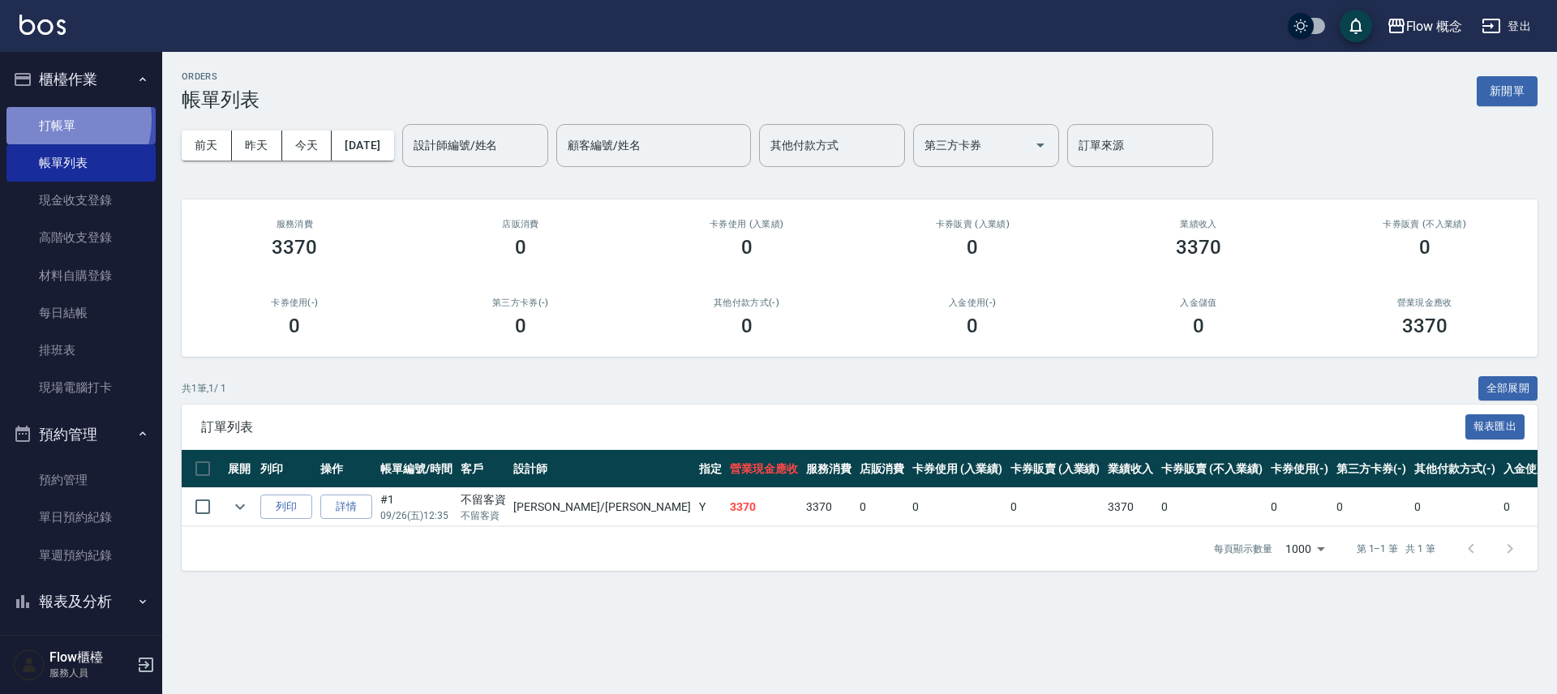
click at [57, 119] on link "打帳單" at bounding box center [80, 125] width 149 height 37
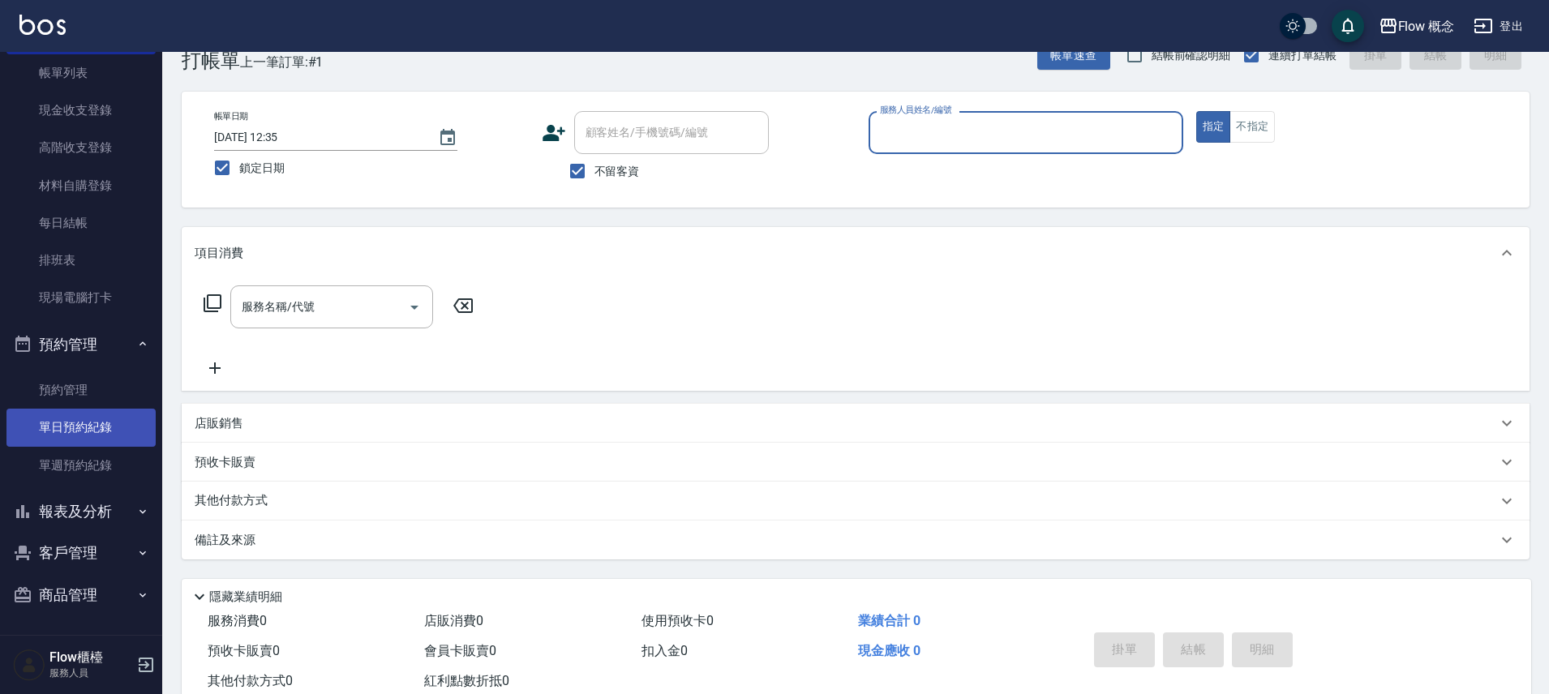
scroll to position [88, 0]
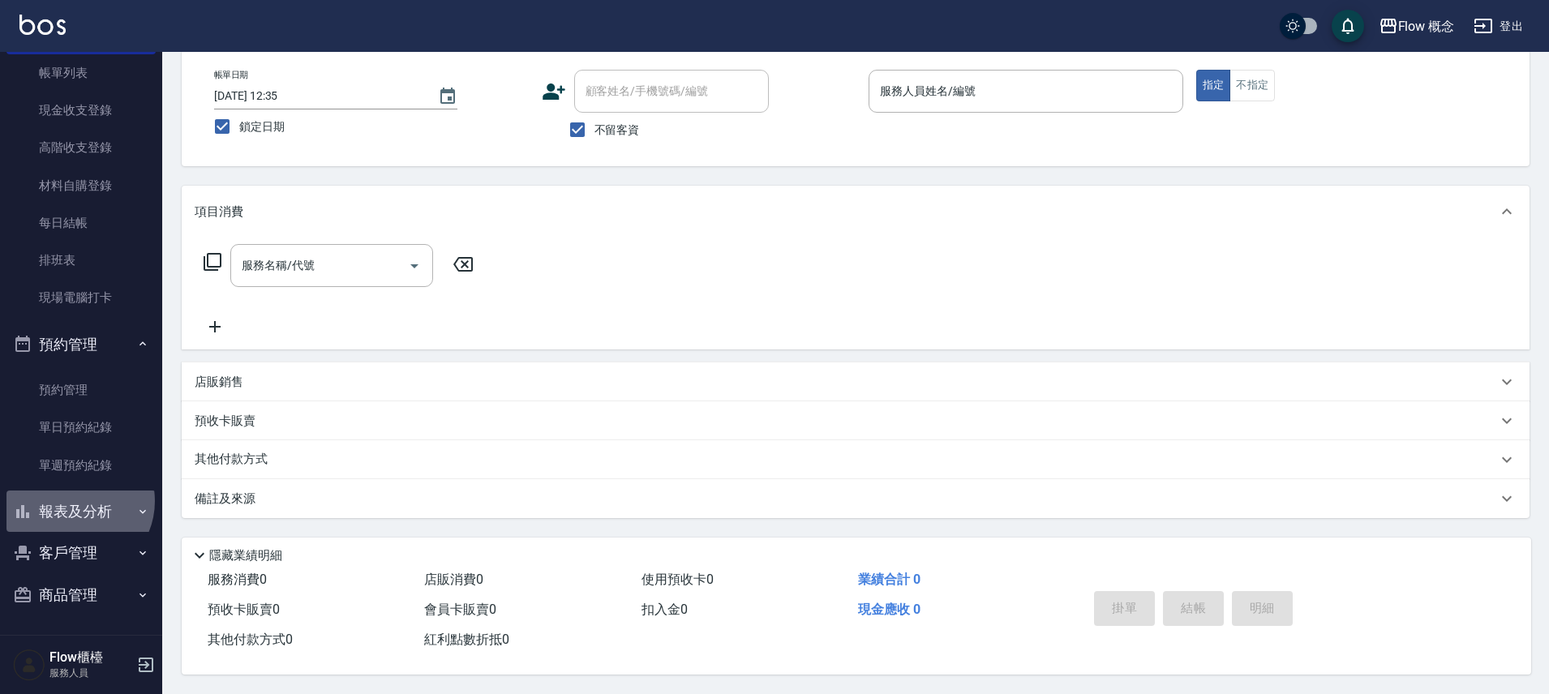
click at [73, 501] on button "報表及分析" at bounding box center [80, 512] width 149 height 42
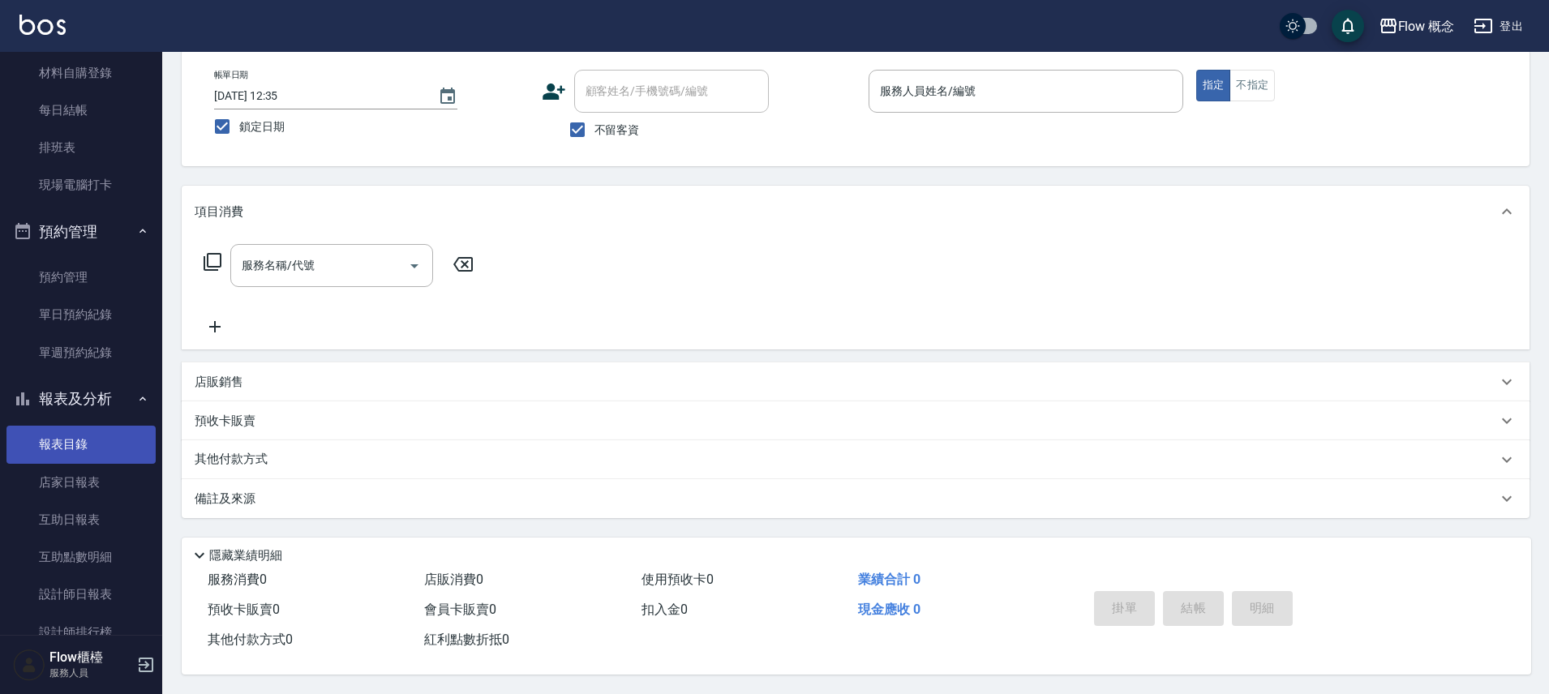
scroll to position [366, 0]
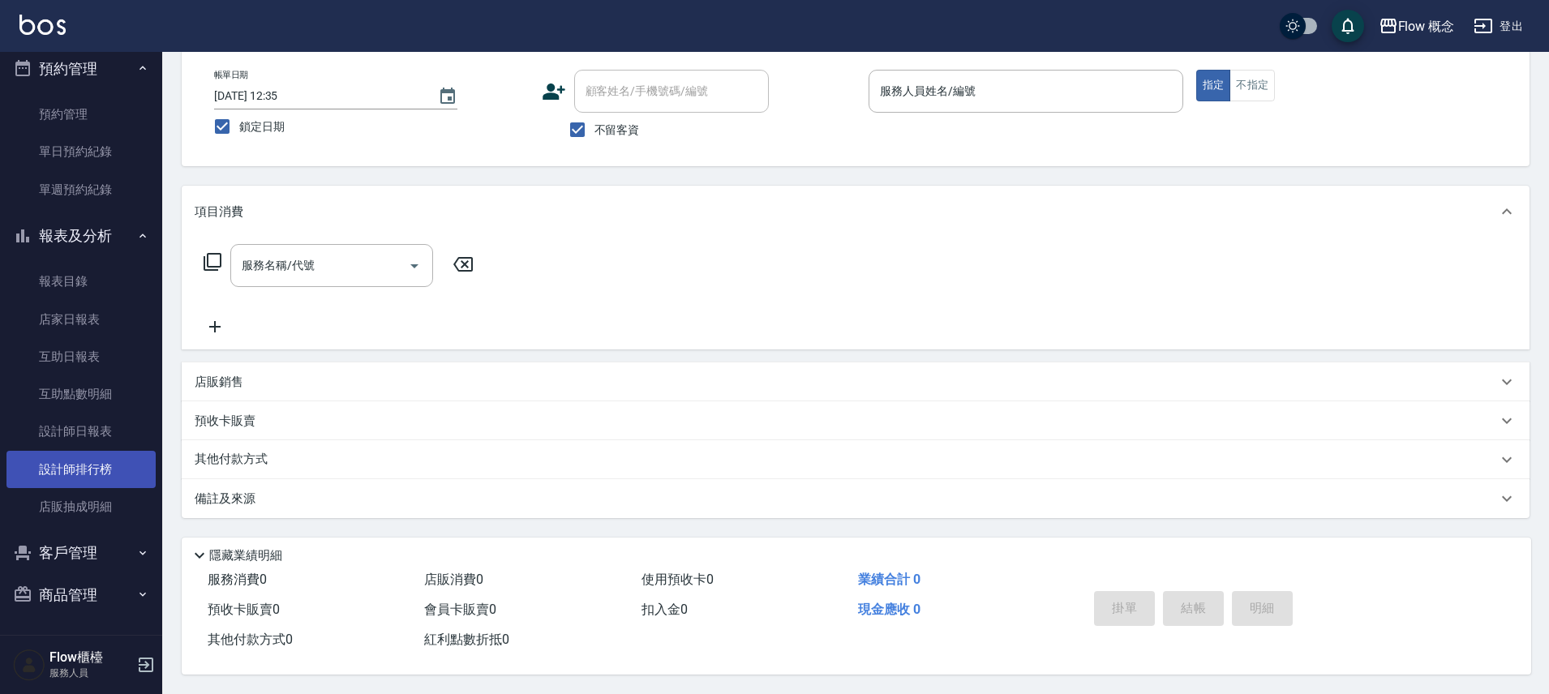
click at [104, 467] on link "設計師排行榜" at bounding box center [80, 469] width 149 height 37
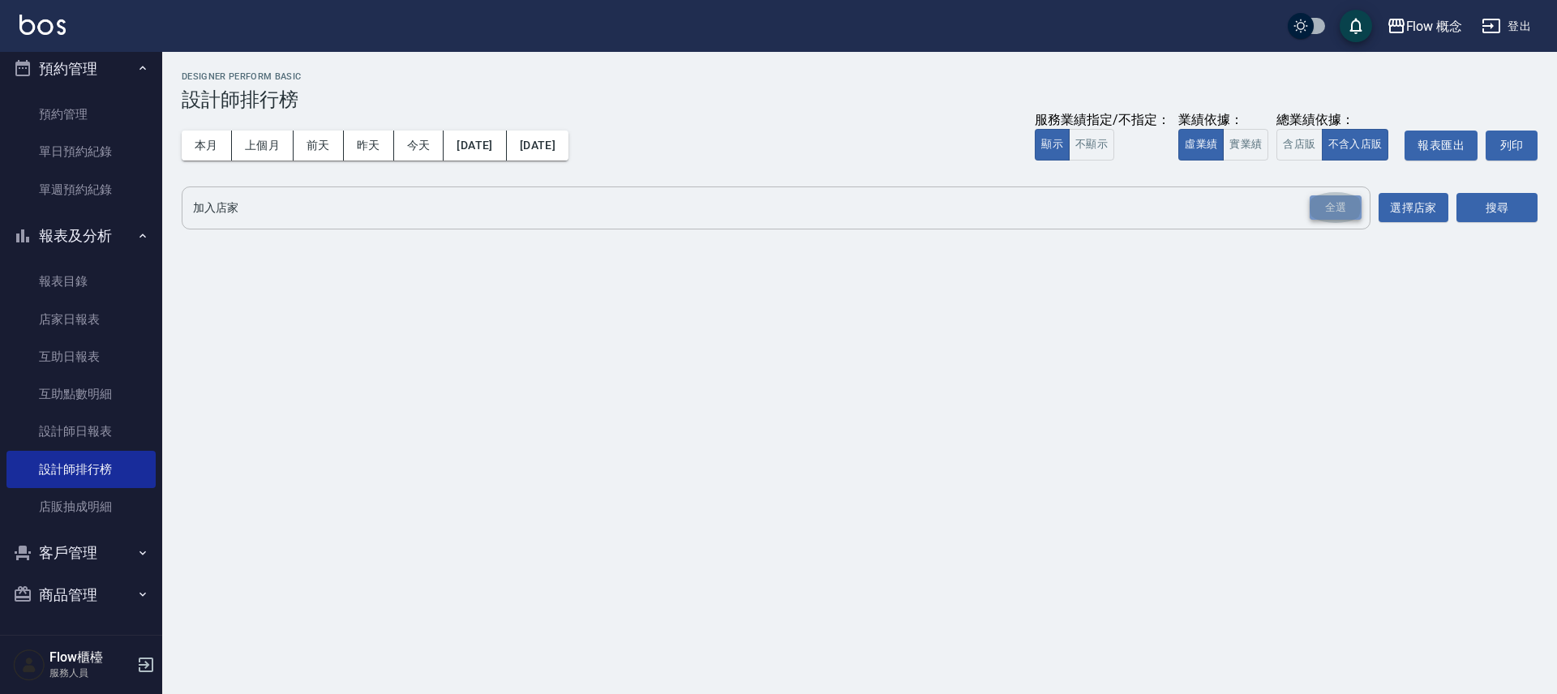
click at [1327, 217] on div "全選" at bounding box center [1336, 207] width 52 height 25
click at [1465, 208] on button "搜尋" at bounding box center [1496, 209] width 81 height 30
